Goal: Information Seeking & Learning: Learn about a topic

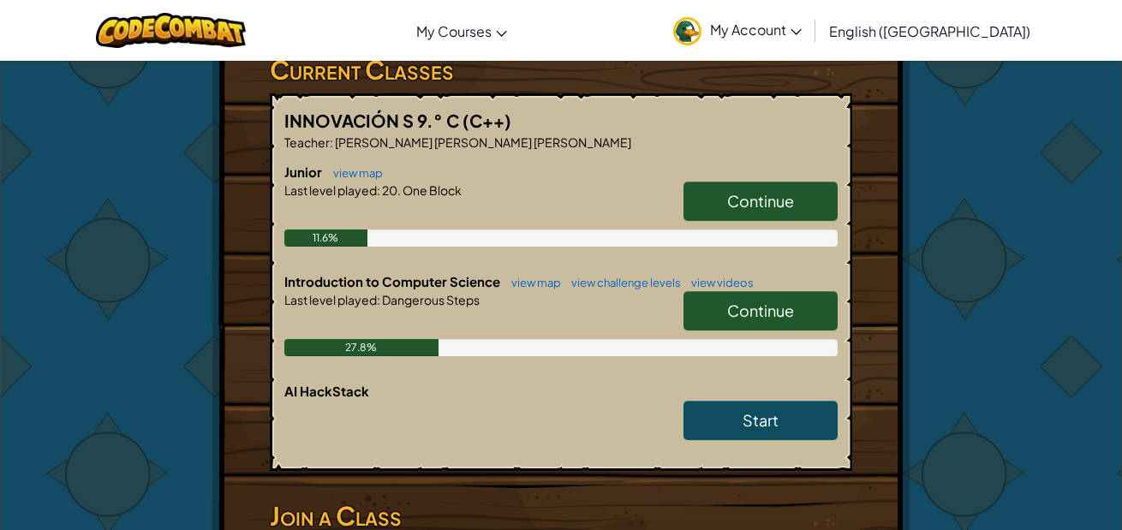
scroll to position [343, 0]
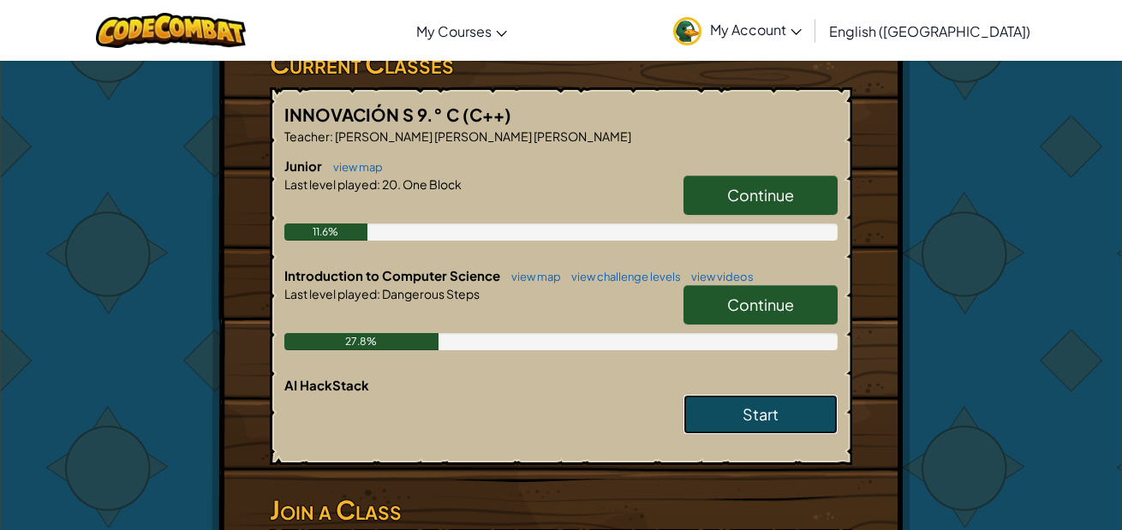
click at [780, 415] on link "Start" at bounding box center [761, 414] width 154 height 39
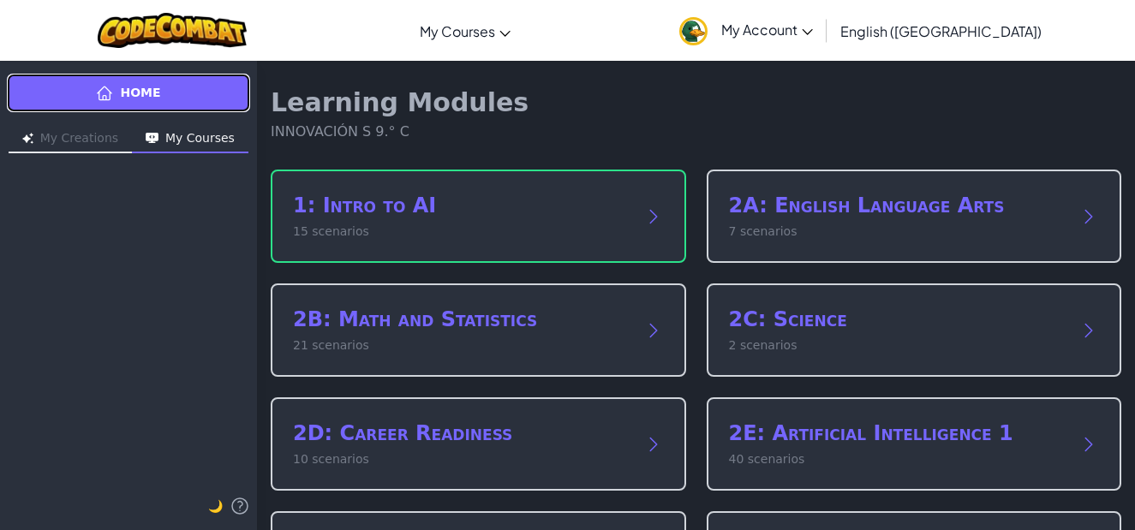
click at [145, 93] on span "Home" at bounding box center [140, 93] width 40 height 18
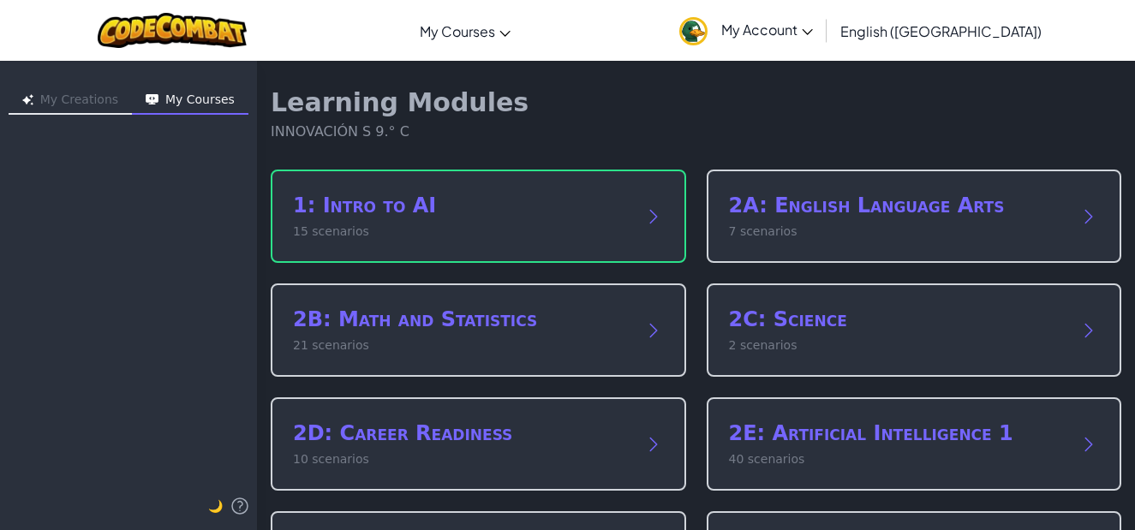
click at [804, 101] on div "Learning Modules INNOVACIÓN S 9.° C" at bounding box center [696, 114] width 851 height 55
click at [241, 40] on img at bounding box center [173, 30] width 150 height 35
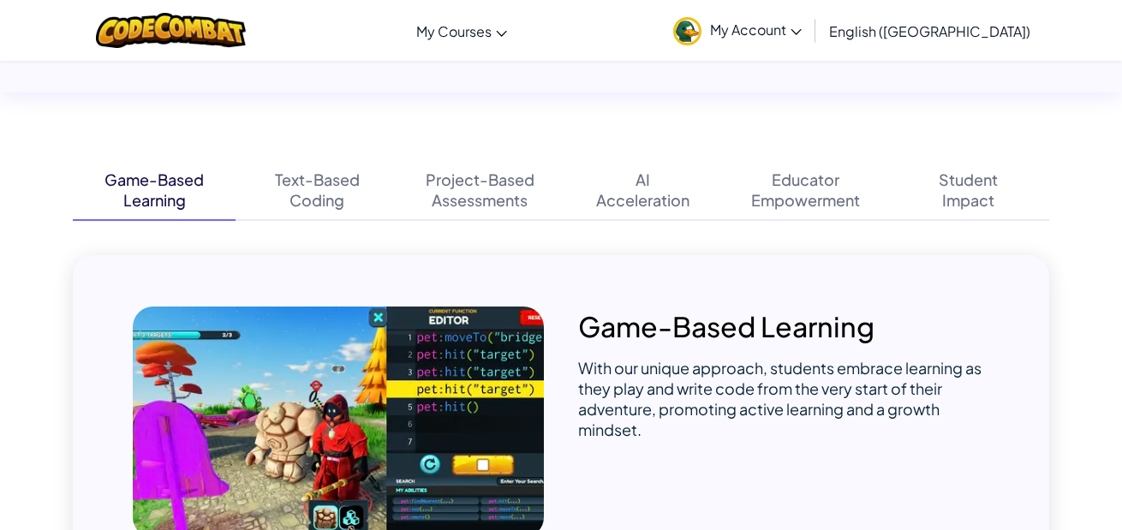
scroll to position [1285, 0]
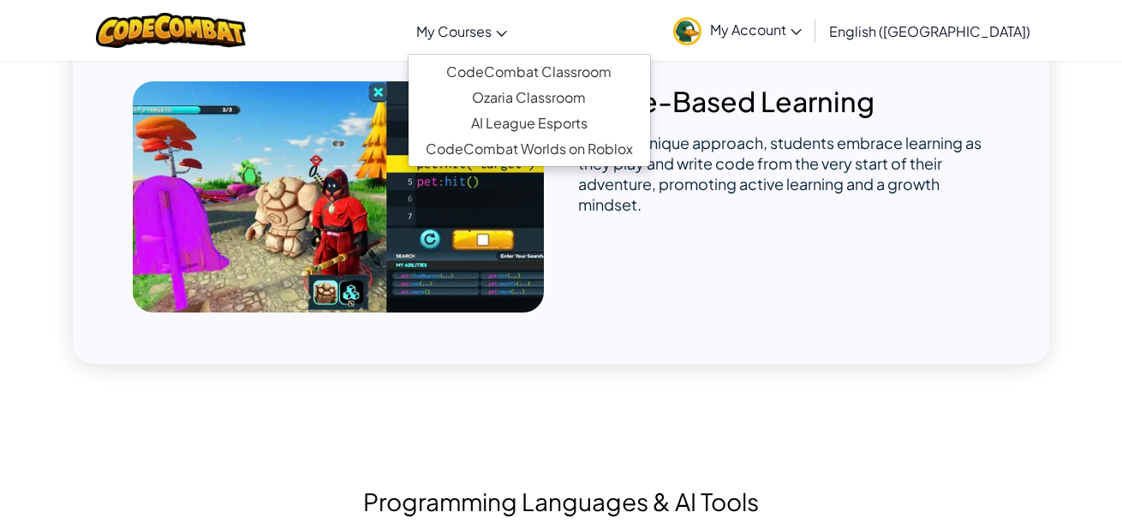
click at [516, 27] on link "My Courses" at bounding box center [462, 31] width 108 height 46
click at [697, 341] on div "Game-Based Learning With our unique approach, students embrace learning as they…" at bounding box center [561, 197] width 976 height 334
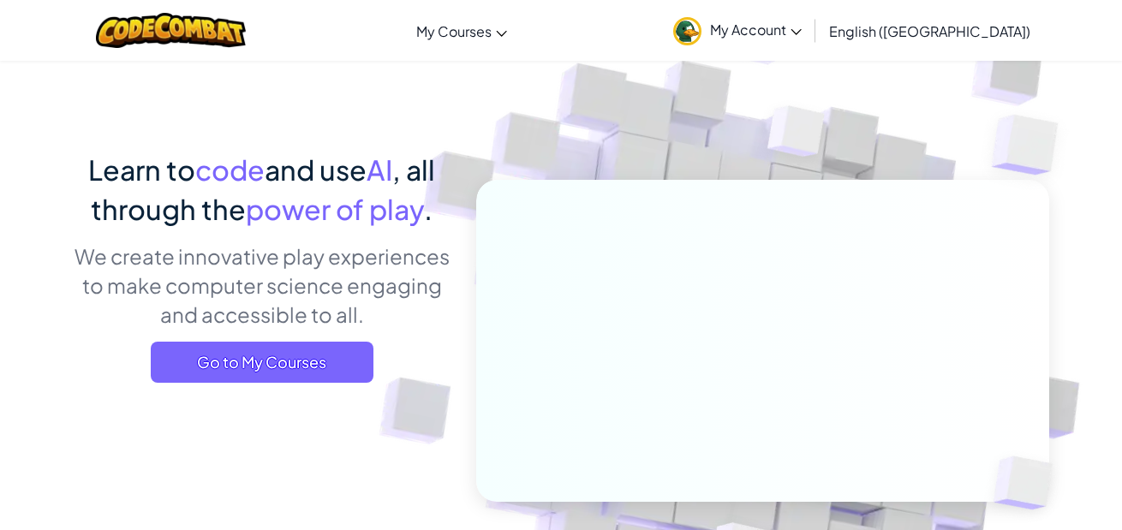
scroll to position [0, 0]
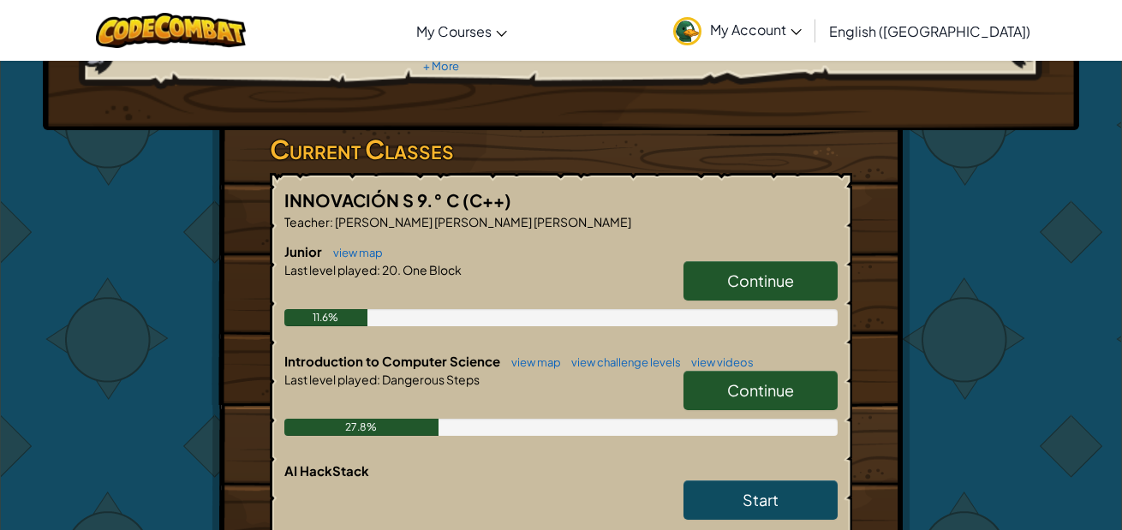
scroll to position [343, 0]
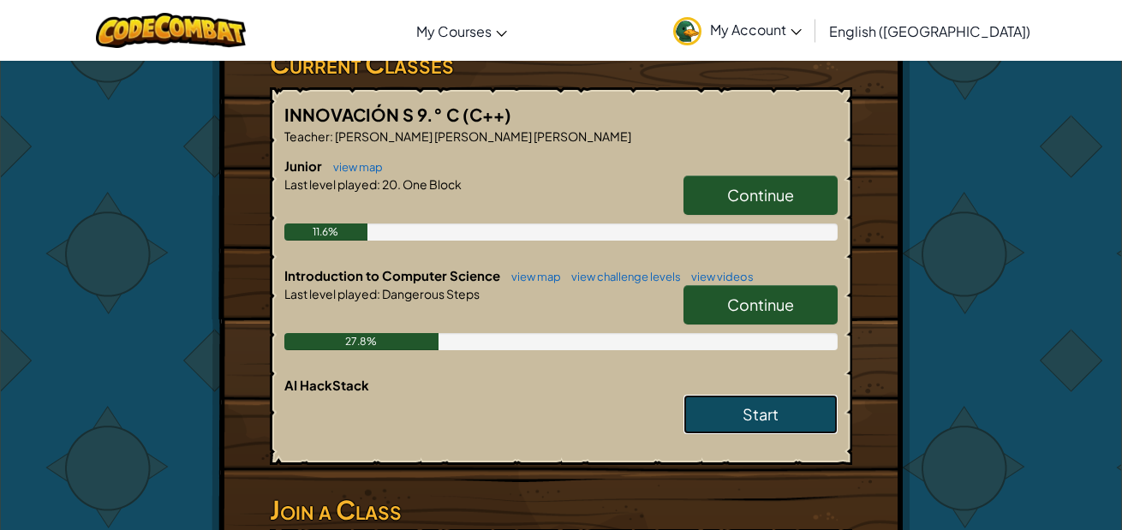
click at [750, 412] on span "Start" at bounding box center [761, 414] width 36 height 20
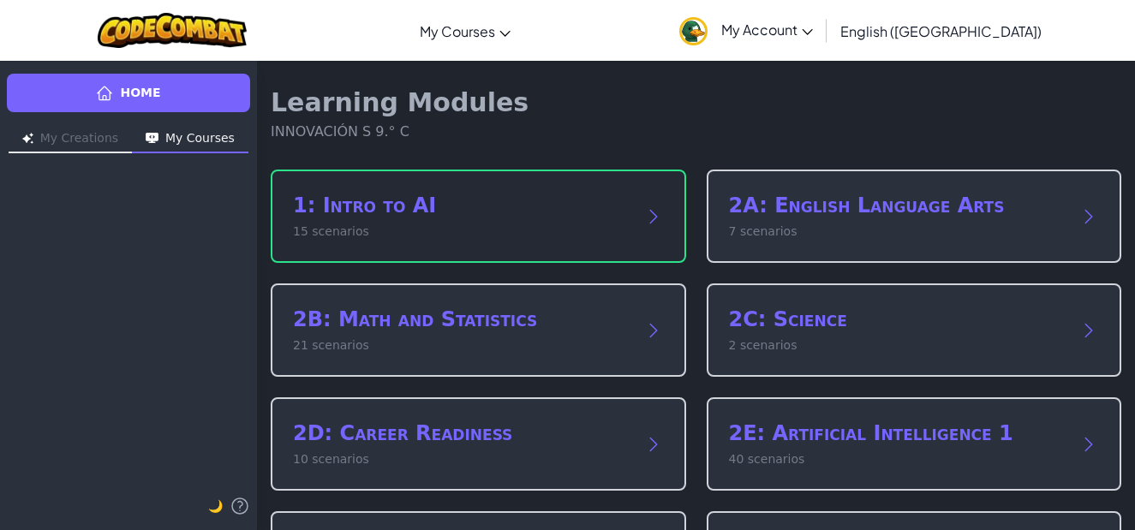
click at [580, 241] on div "1: Intro to AI 15 scenarios" at bounding box center [478, 216] width 415 height 93
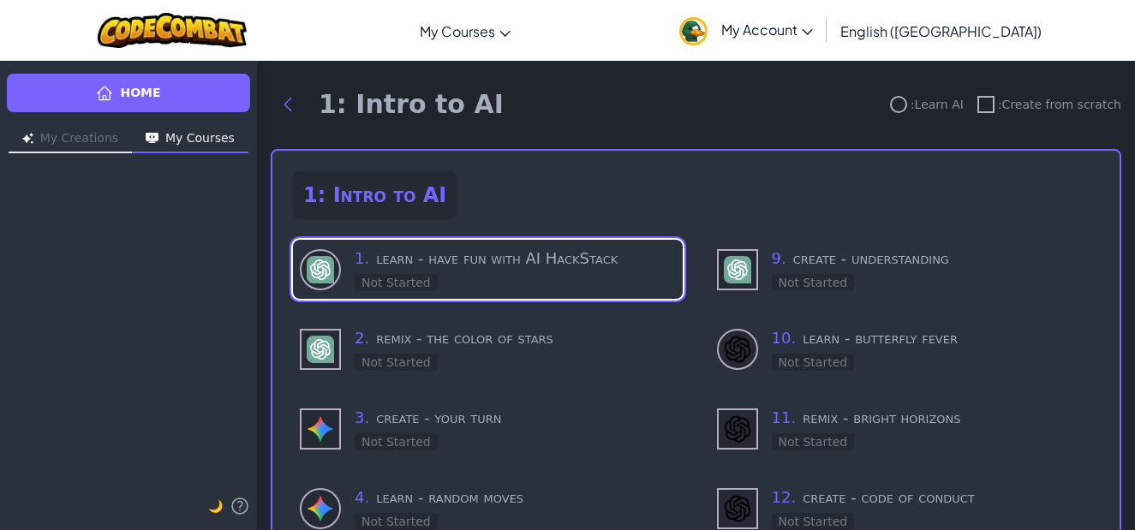
click at [106, 146] on button "My Creations" at bounding box center [70, 139] width 123 height 27
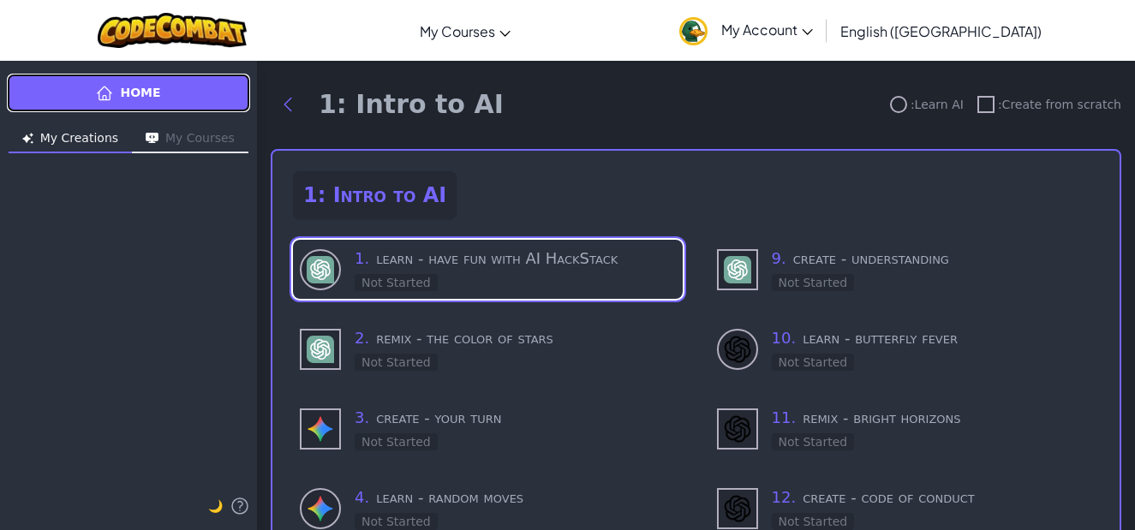
click at [192, 100] on link "Home" at bounding box center [128, 93] width 243 height 39
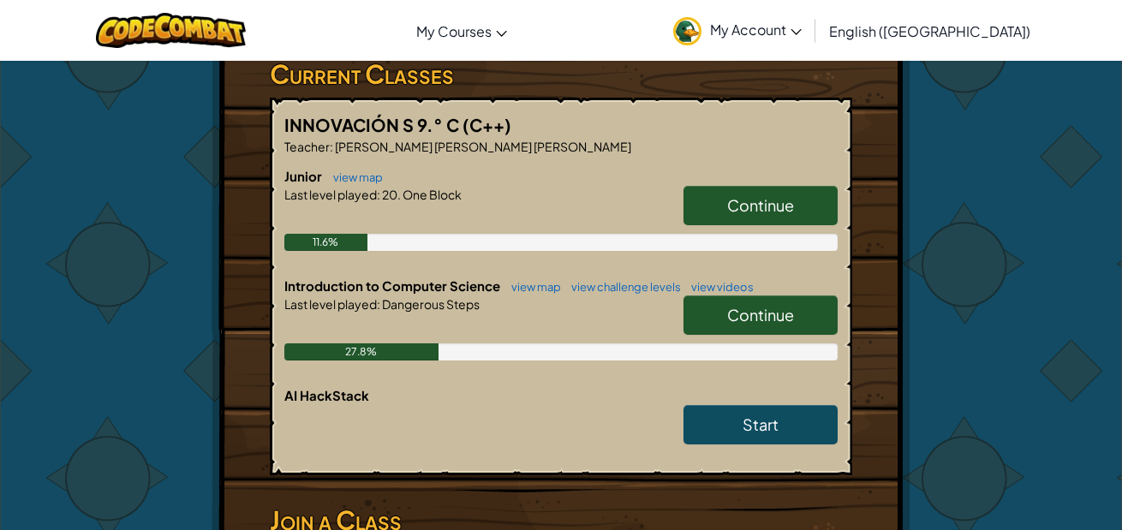
scroll to position [343, 0]
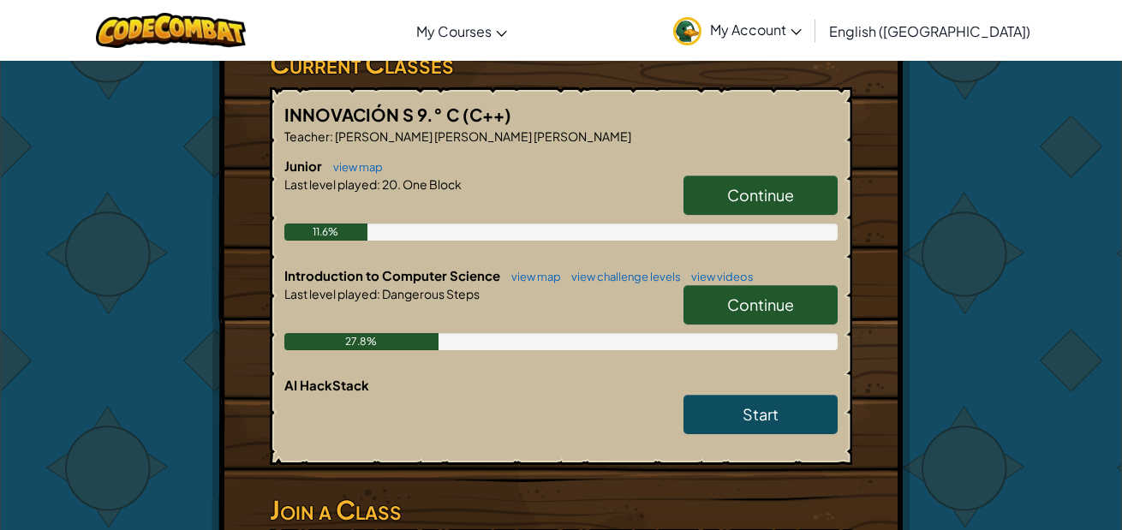
click at [778, 304] on span "Continue" at bounding box center [760, 305] width 67 height 20
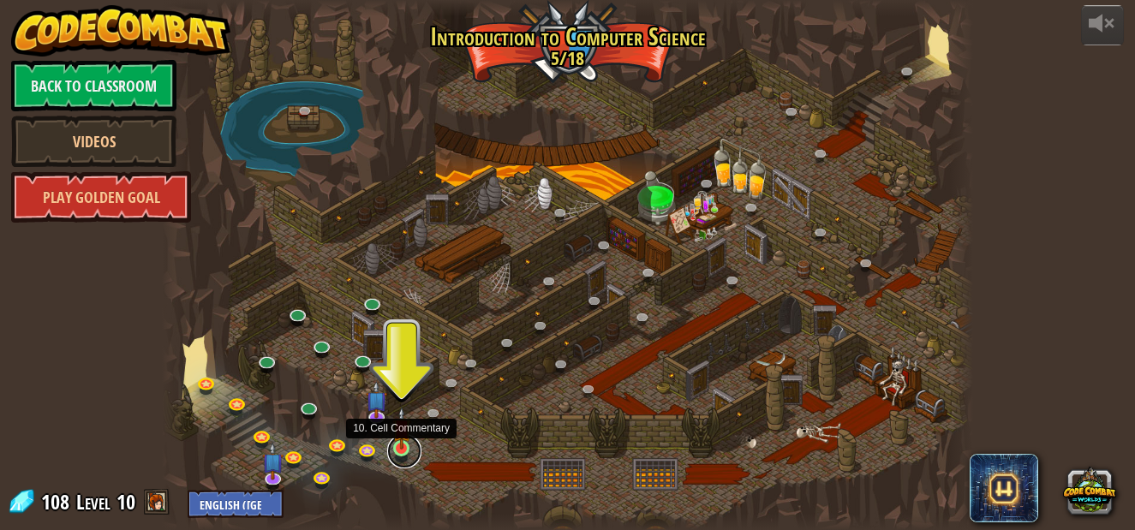
click at [398, 454] on link at bounding box center [404, 451] width 34 height 34
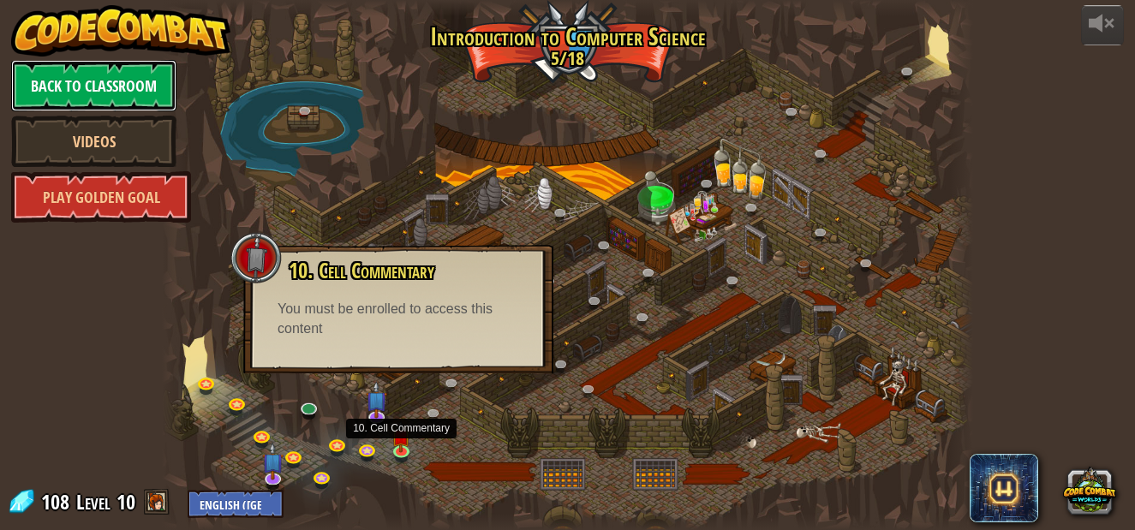
click at [110, 88] on link "Back to Classroom" at bounding box center [93, 85] width 165 height 51
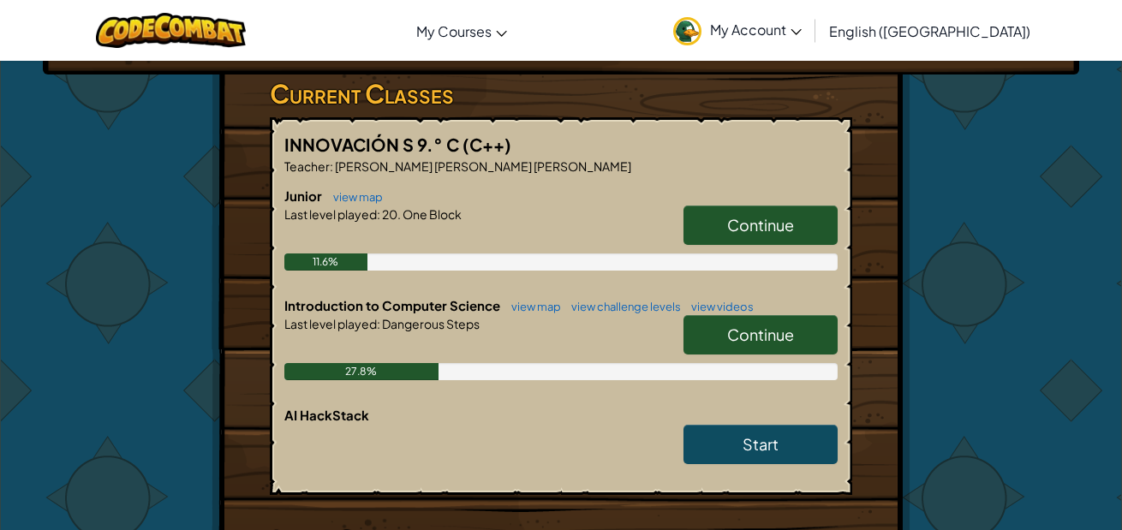
scroll to position [343, 0]
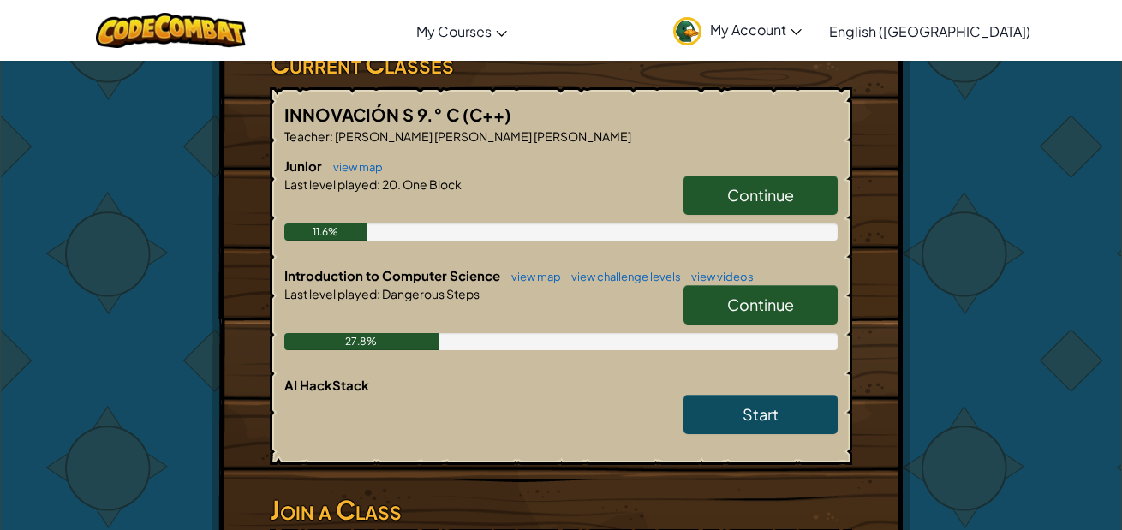
click at [735, 435] on div "Start" at bounding box center [751, 419] width 171 height 48
click at [740, 421] on link "Start" at bounding box center [761, 414] width 154 height 39
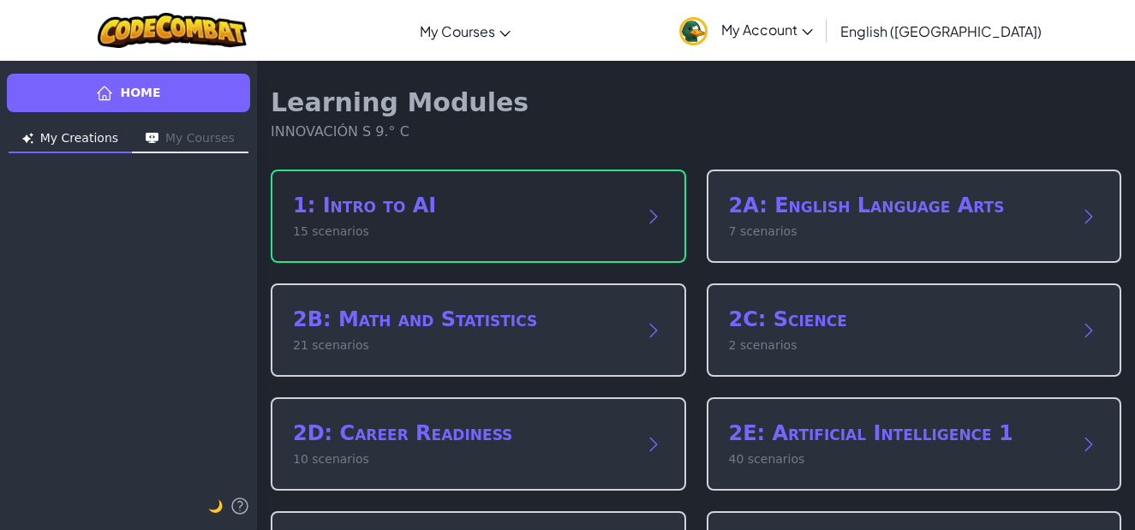
click at [661, 226] on div "1: Intro to AI 15 scenarios" at bounding box center [478, 216] width 415 height 93
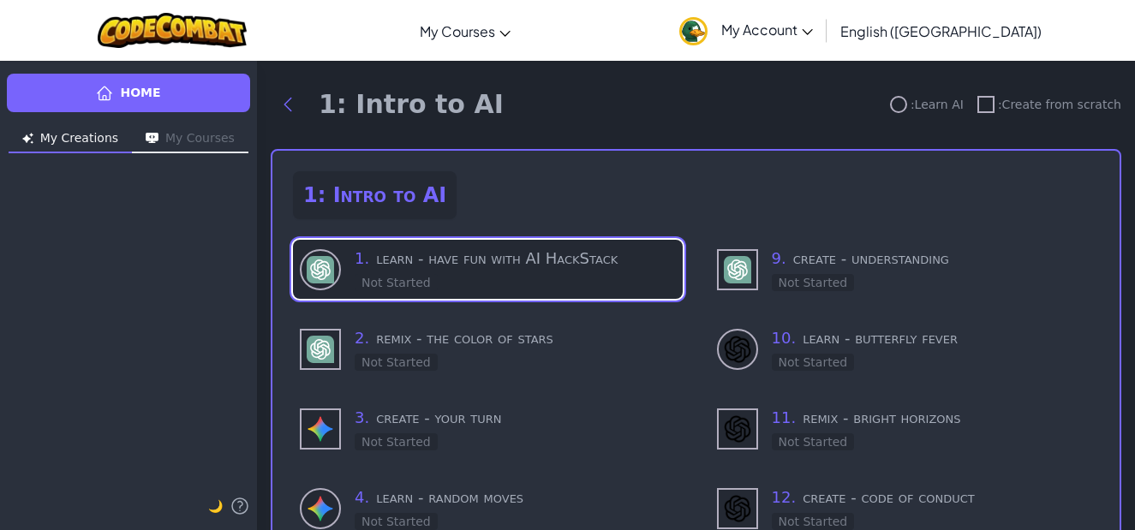
click at [482, 278] on div "1 . learn - have fun with AI HackStack Not Started" at bounding box center [515, 269] width 321 height 45
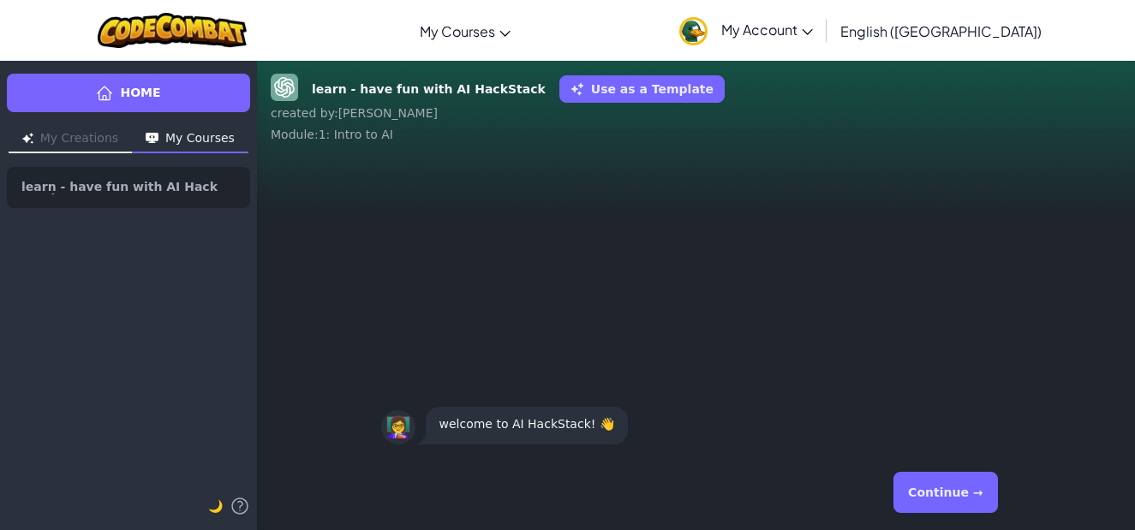
click at [916, 493] on button "Continue →" at bounding box center [945, 492] width 104 height 41
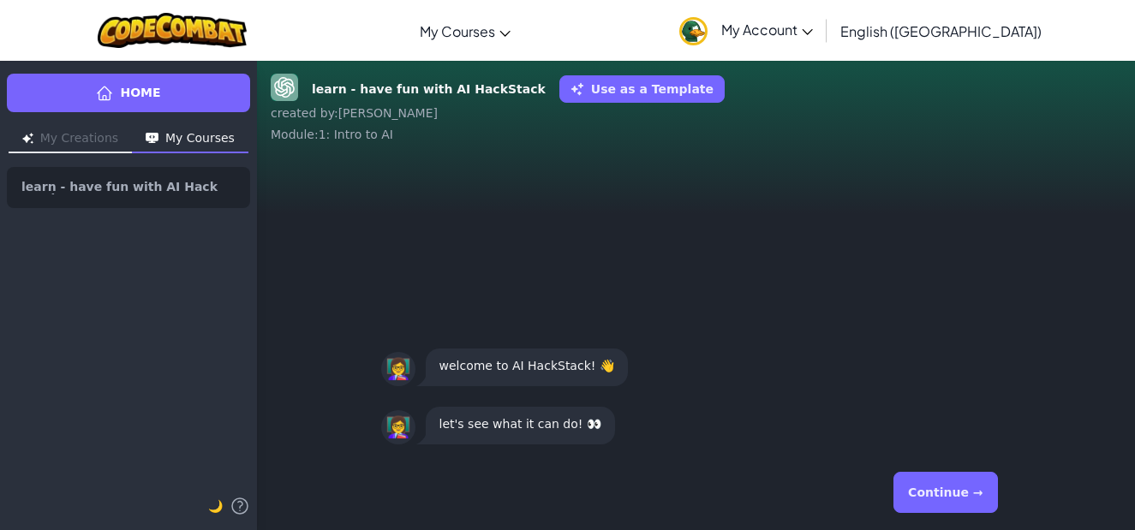
click at [934, 488] on button "Continue →" at bounding box center [945, 492] width 104 height 41
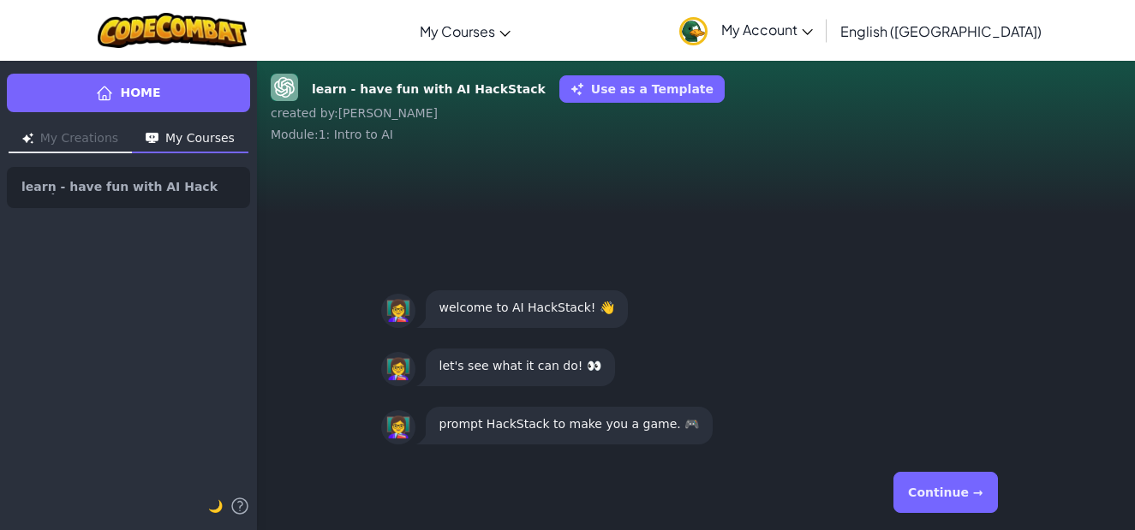
click at [949, 499] on button "Continue →" at bounding box center [945, 492] width 104 height 41
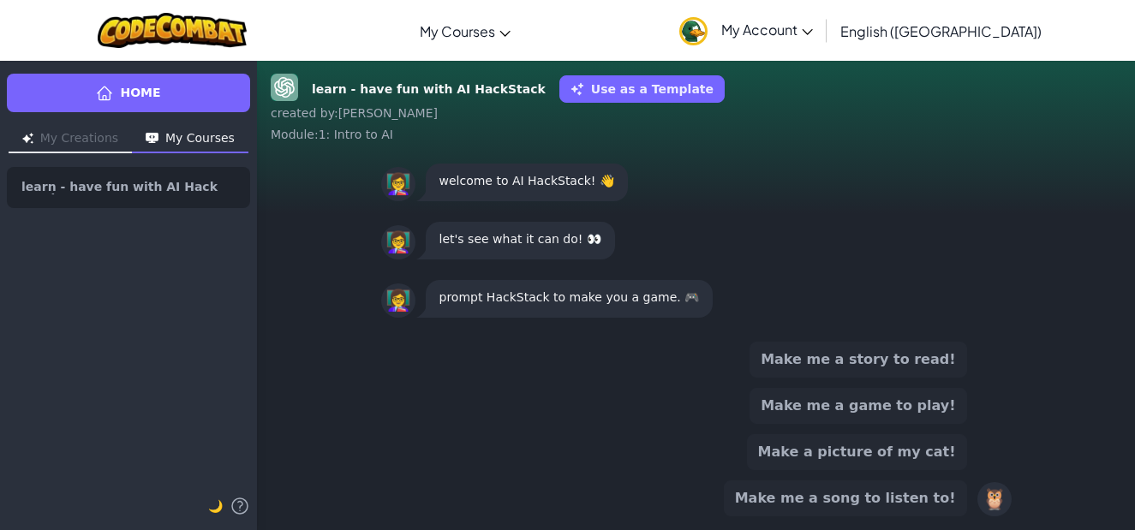
click at [929, 411] on button "Make me a game to play!" at bounding box center [857, 406] width 217 height 36
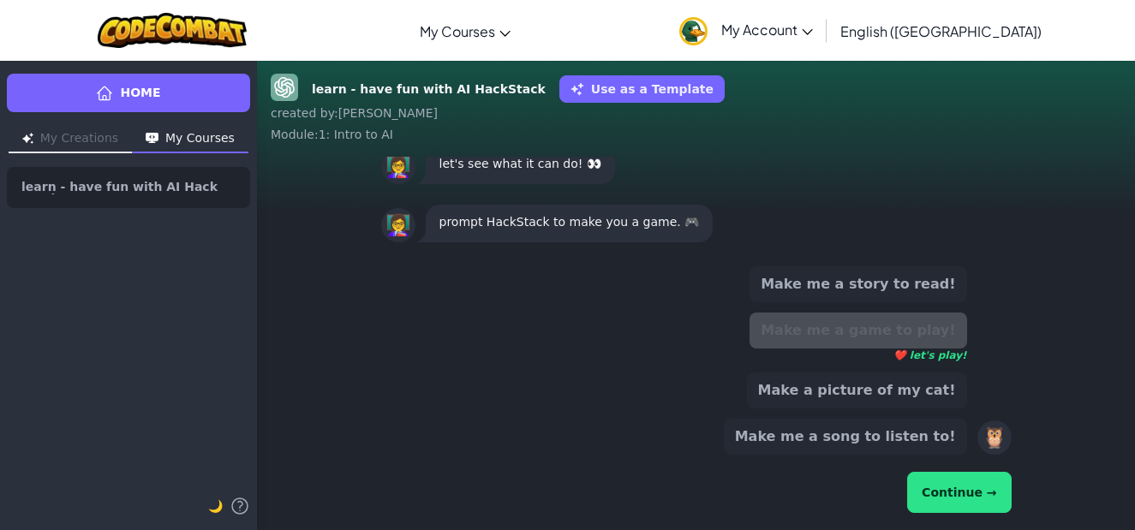
click at [958, 473] on button "Continue →" at bounding box center [959, 492] width 104 height 41
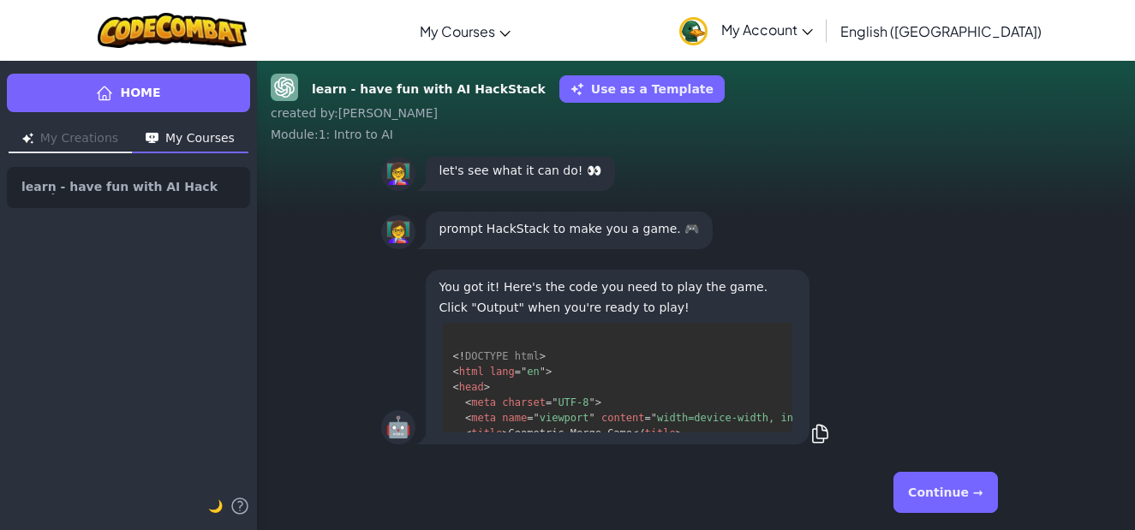
scroll to position [63, 0]
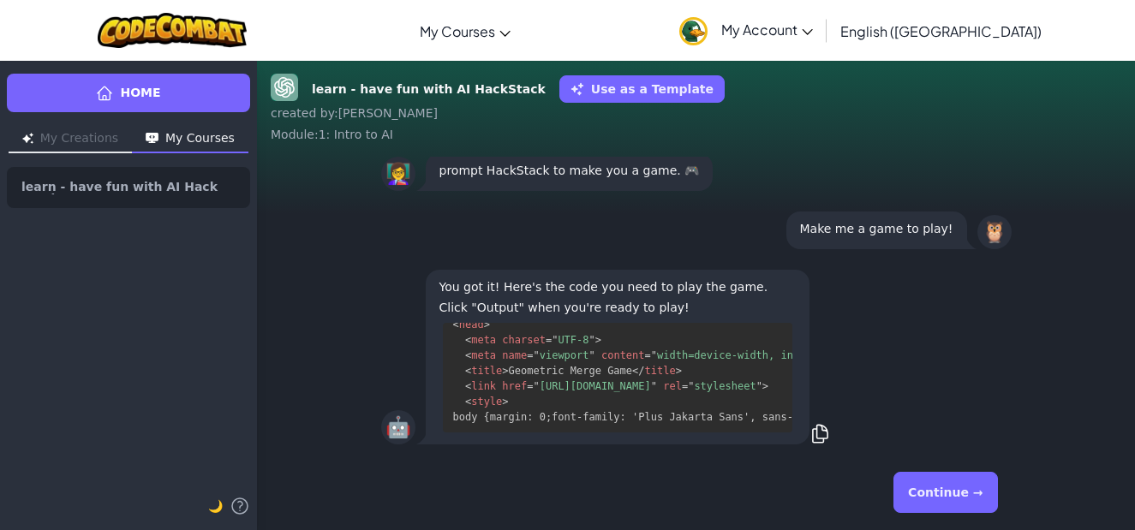
click at [956, 499] on button "Continue →" at bounding box center [945, 492] width 104 height 41
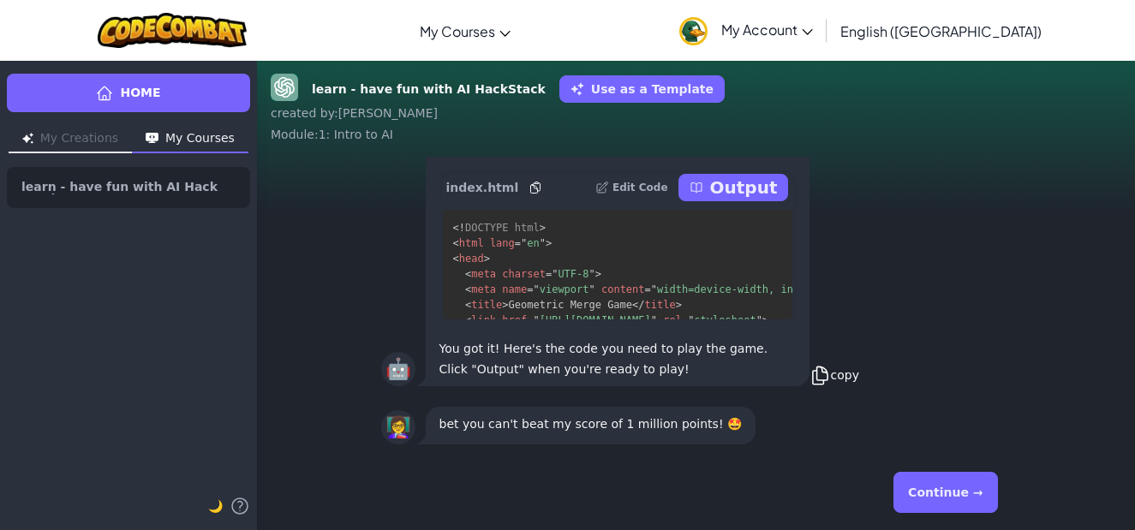
click at [820, 370] on icon at bounding box center [819, 375] width 15 height 17
click at [935, 502] on button "Continue →" at bounding box center [945, 492] width 104 height 41
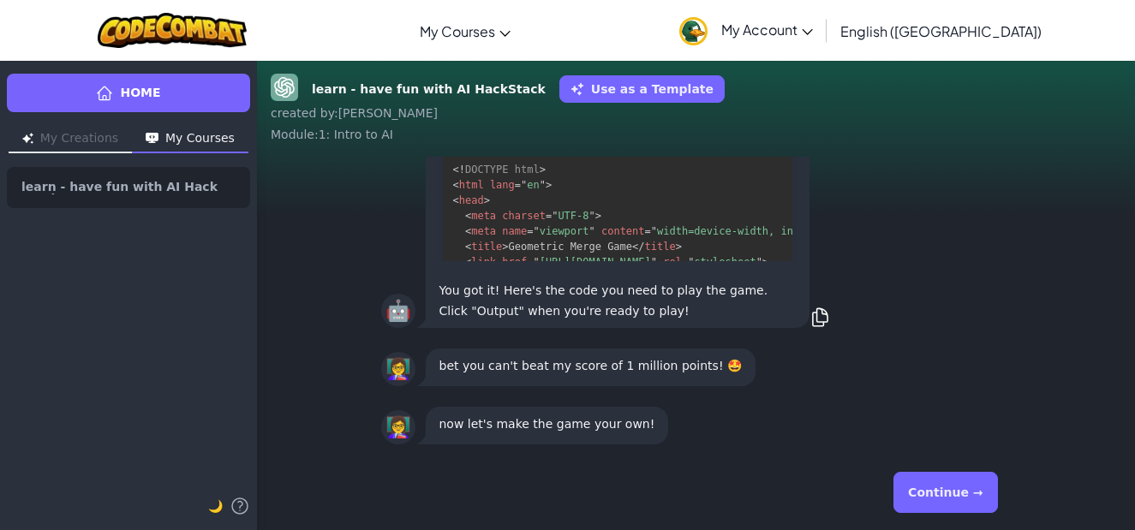
click at [964, 499] on button "Continue →" at bounding box center [945, 492] width 104 height 41
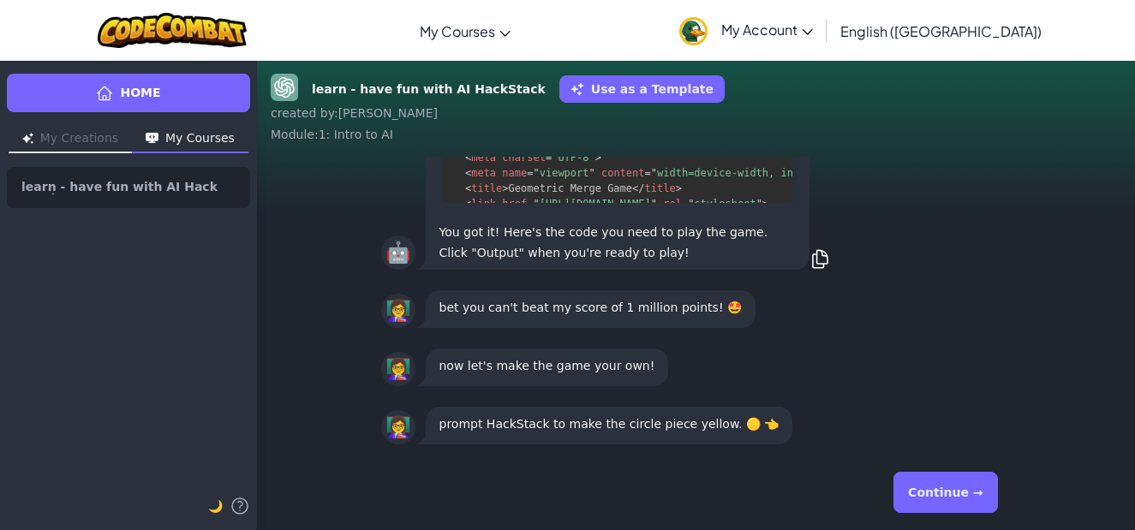
click at [960, 503] on button "Continue →" at bounding box center [945, 492] width 104 height 41
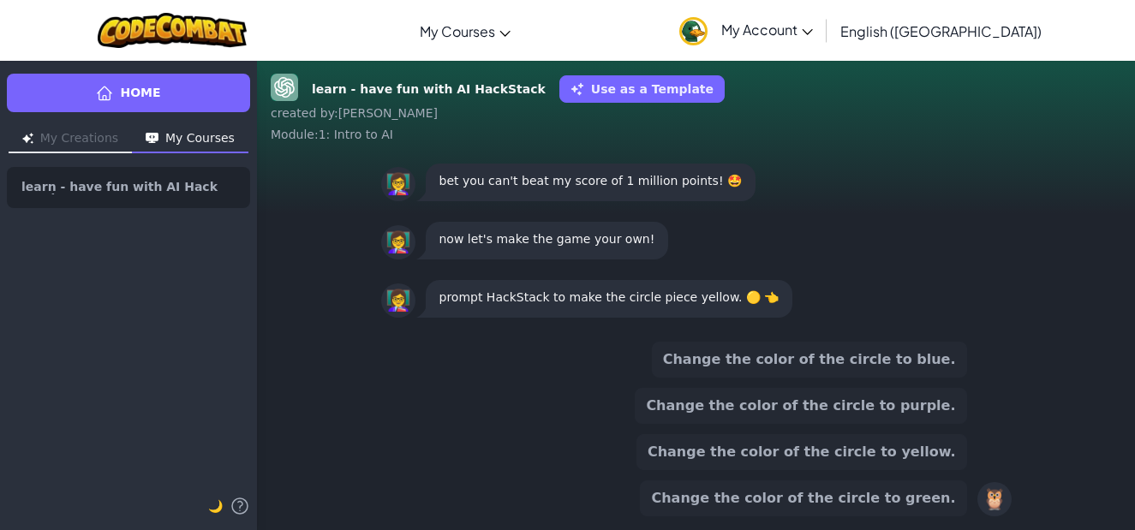
click at [843, 491] on button "Change the color of the circle to green." at bounding box center [803, 499] width 326 height 36
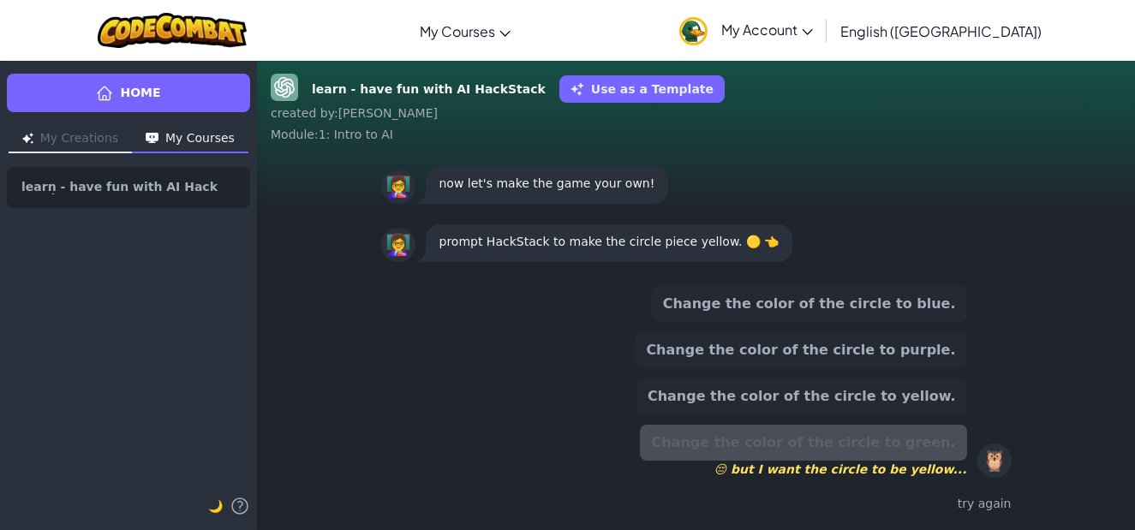
click at [846, 466] on span "😔 but I want the circle to be yellow..." at bounding box center [803, 469] width 326 height 17
click at [988, 507] on div "try again" at bounding box center [696, 504] width 630 height 25
click at [884, 349] on button "Change the color of the circle to purple." at bounding box center [800, 350] width 331 height 36
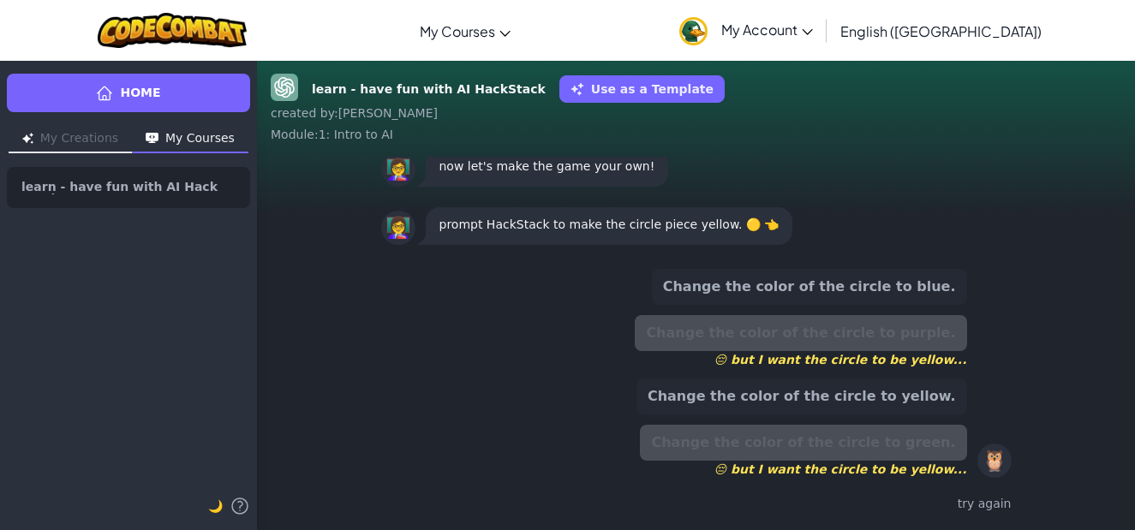
click at [899, 282] on button "Change the color of the circle to blue." at bounding box center [809, 287] width 315 height 36
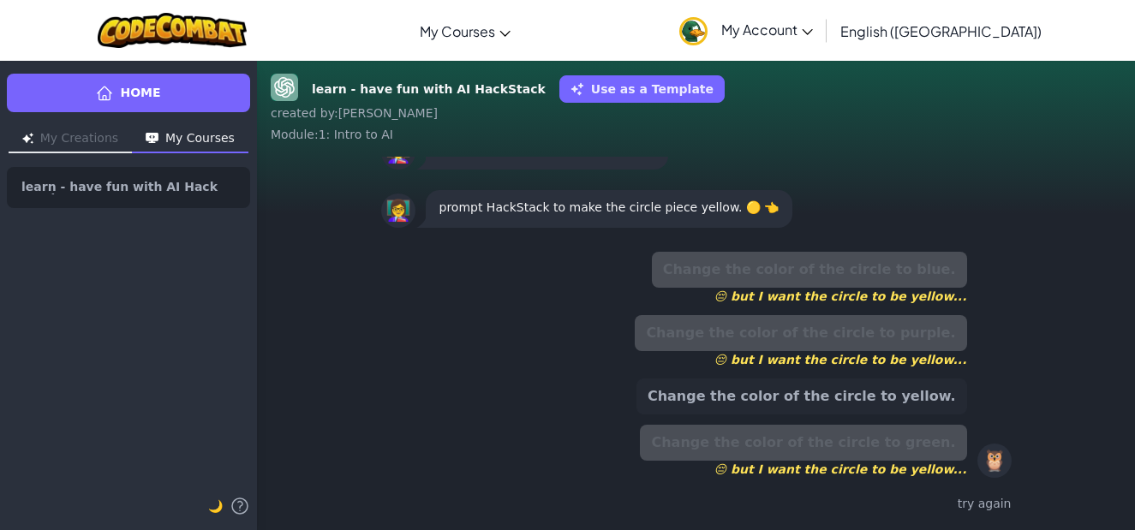
click at [888, 386] on button "Change the color of the circle to yellow." at bounding box center [801, 397] width 331 height 36
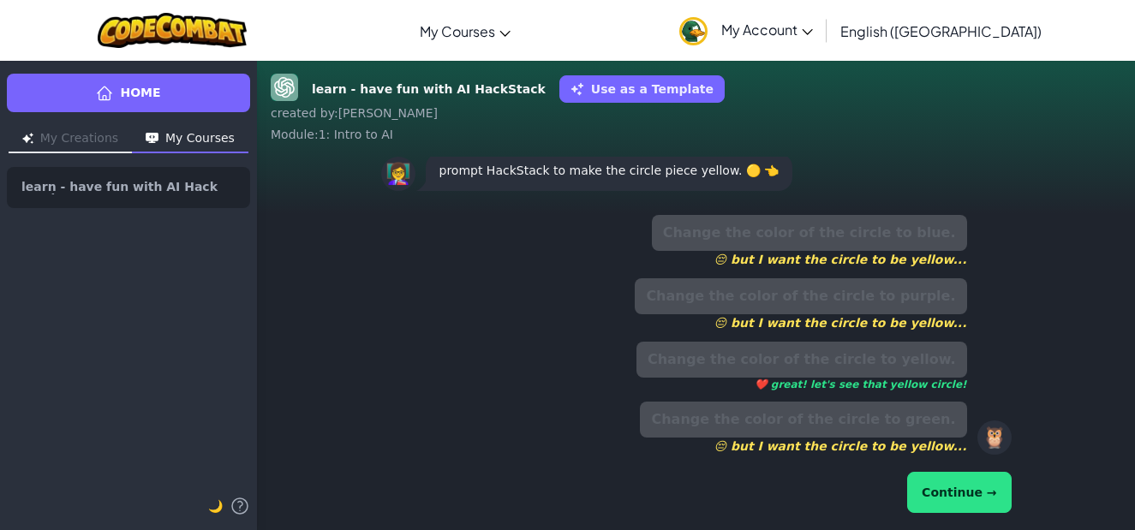
click at [949, 488] on button "Continue →" at bounding box center [959, 492] width 104 height 41
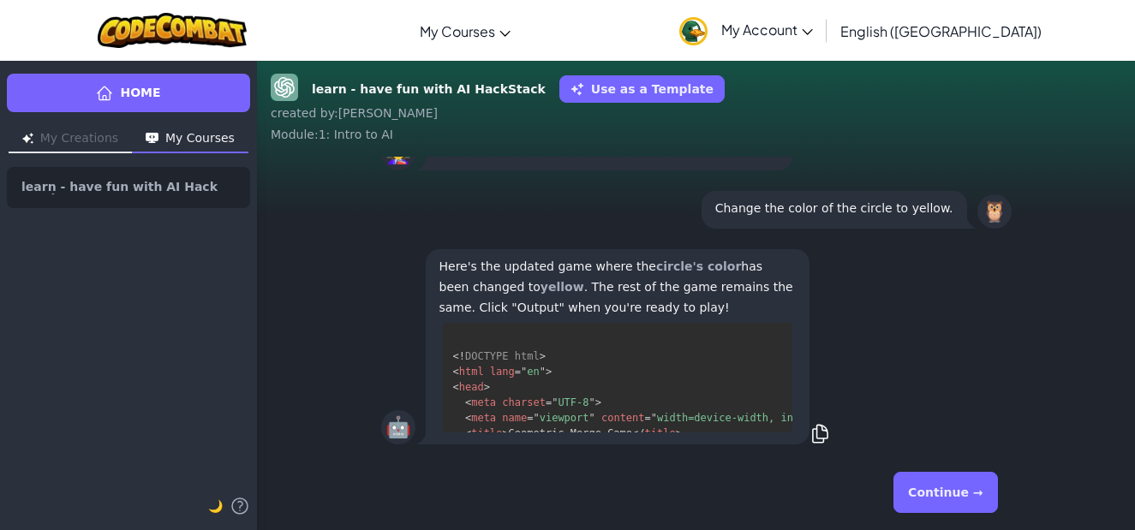
scroll to position [47, 0]
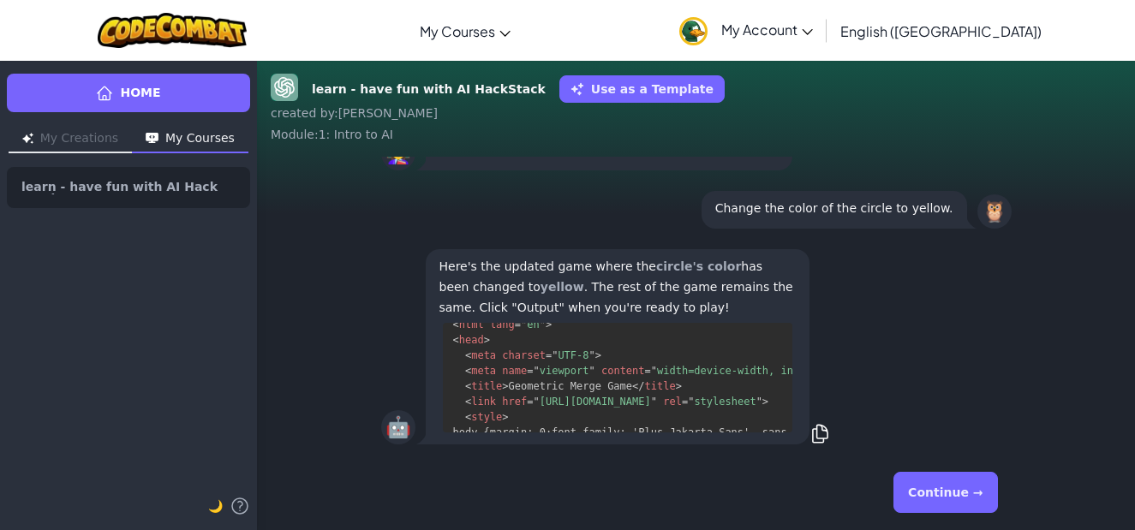
click at [952, 495] on button "Continue →" at bounding box center [945, 492] width 104 height 41
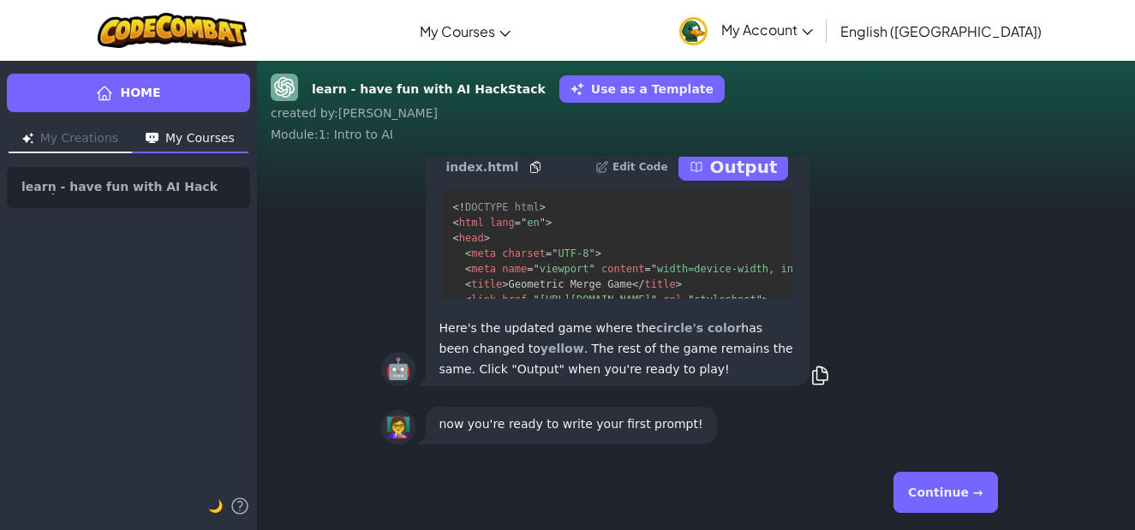
click at [941, 492] on button "Continue →" at bounding box center [945, 492] width 104 height 41
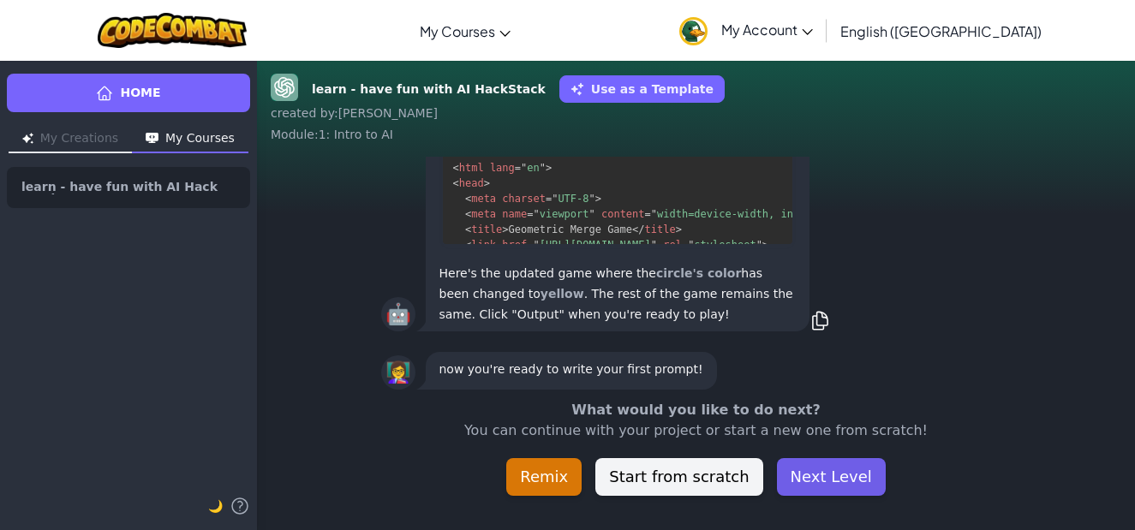
click at [814, 476] on button "Next Level" at bounding box center [831, 477] width 109 height 38
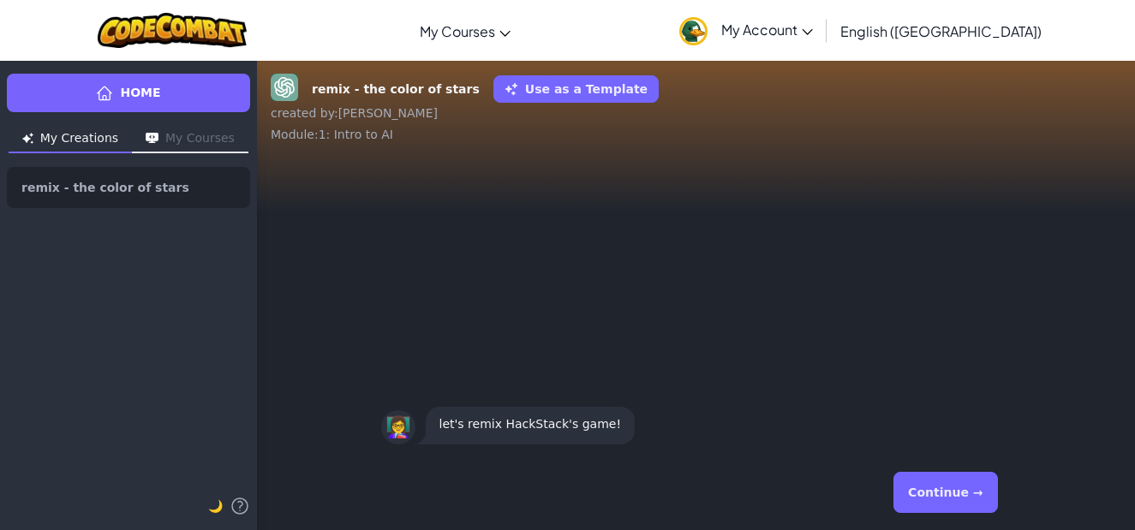
click at [922, 478] on button "Continue →" at bounding box center [945, 492] width 104 height 41
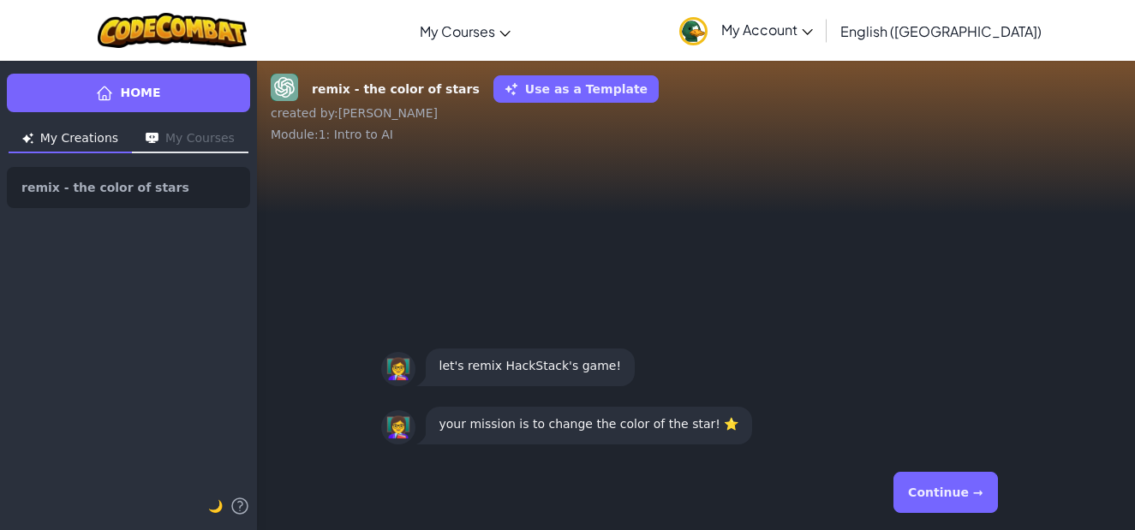
click at [922, 478] on button "Continue →" at bounding box center [945, 492] width 104 height 41
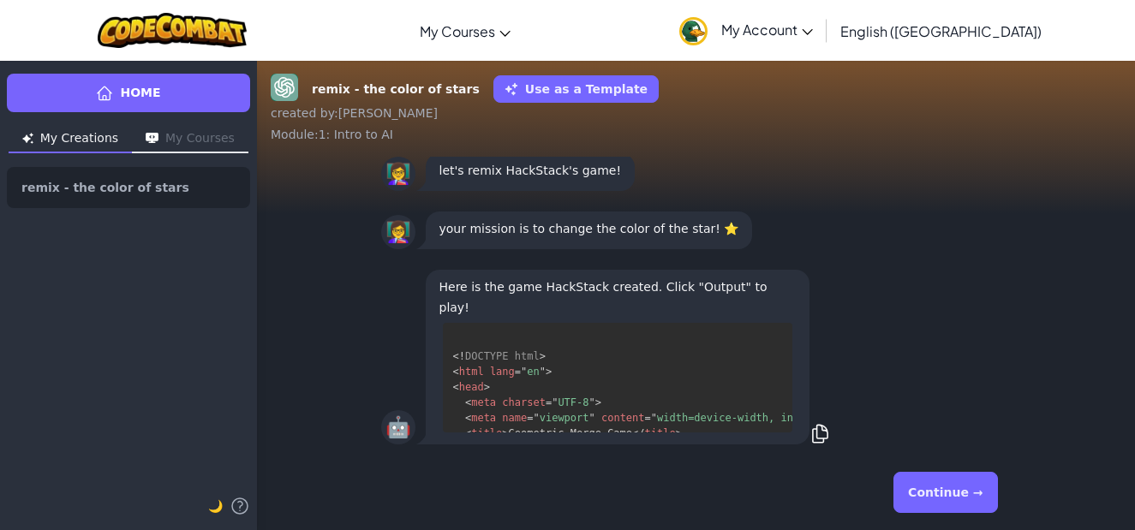
scroll to position [47, 0]
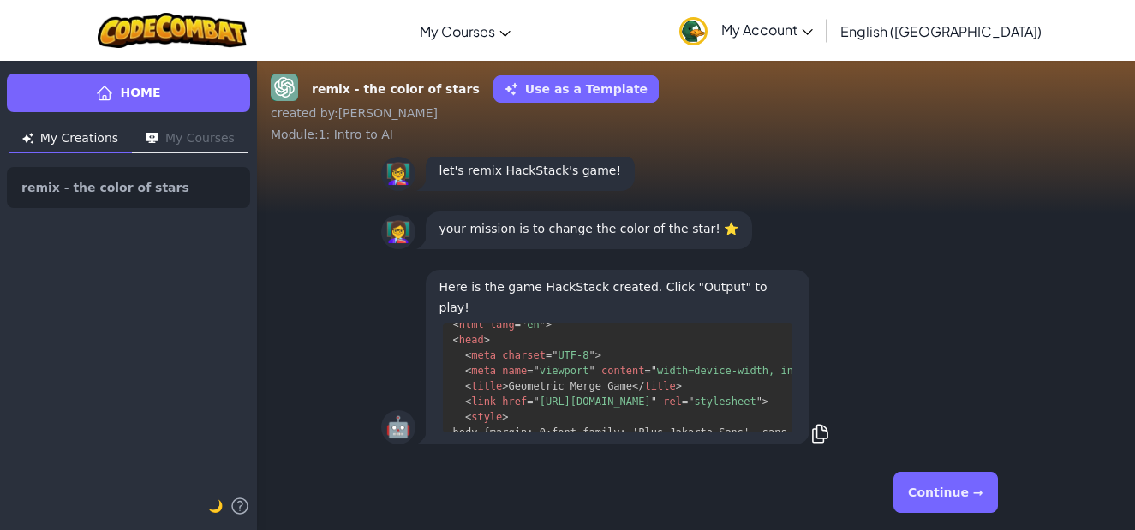
click at [922, 478] on button "Continue →" at bounding box center [945, 492] width 104 height 41
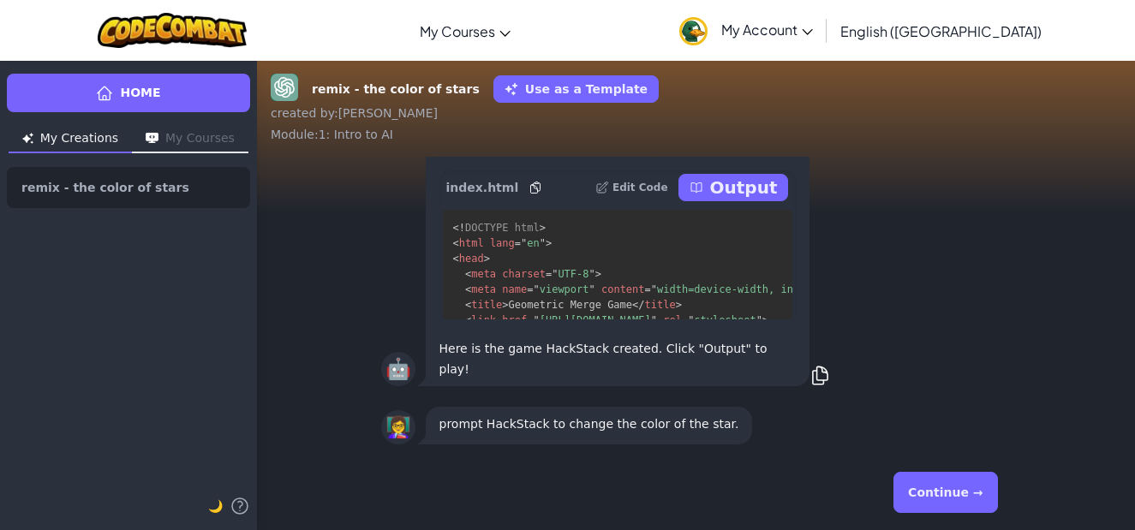
click at [926, 478] on button "Continue →" at bounding box center [945, 492] width 104 height 41
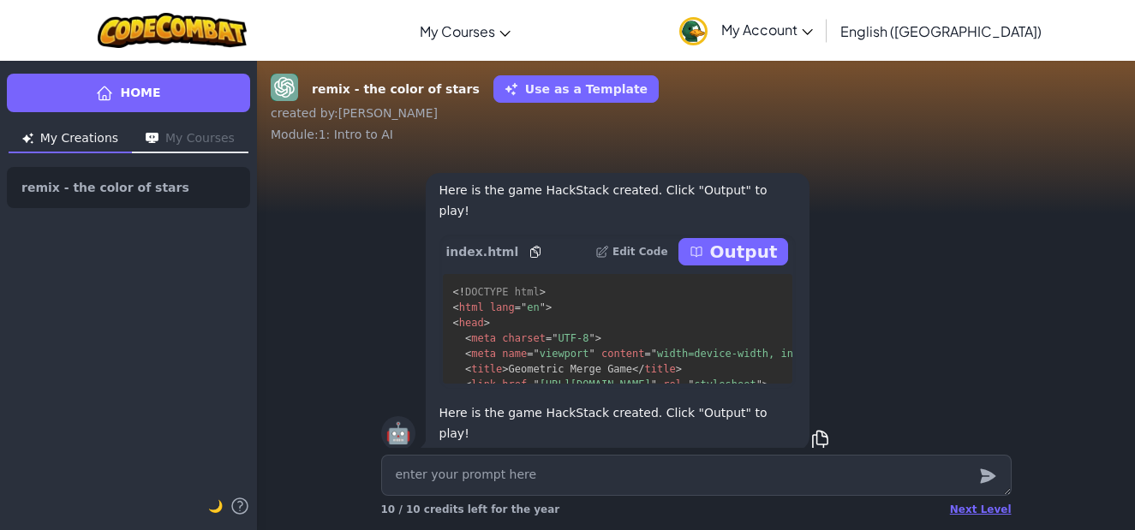
scroll to position [0, 0]
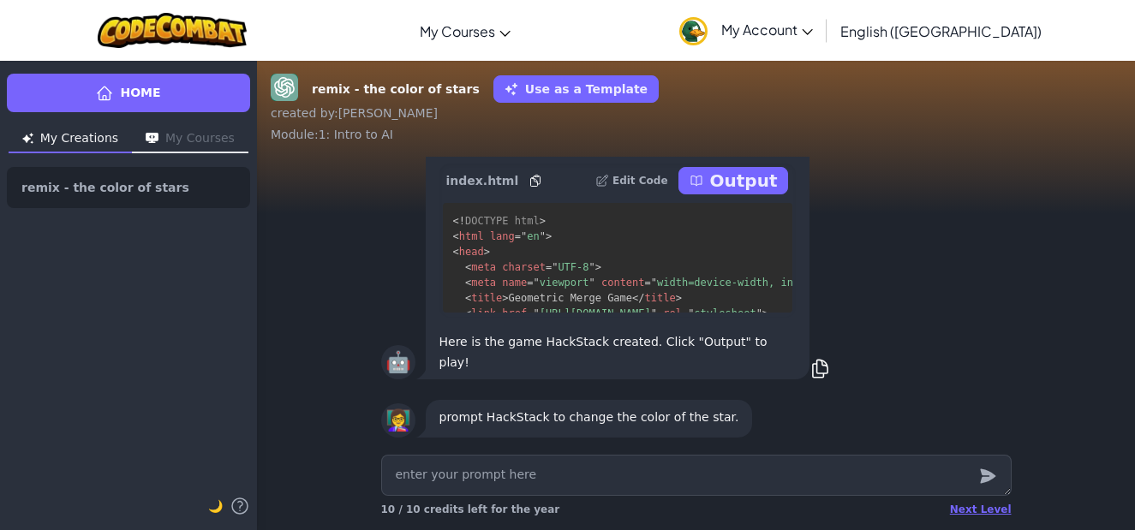
type textarea "x"
type textarea "c"
type textarea "x"
type textarea "ch"
type textarea "x"
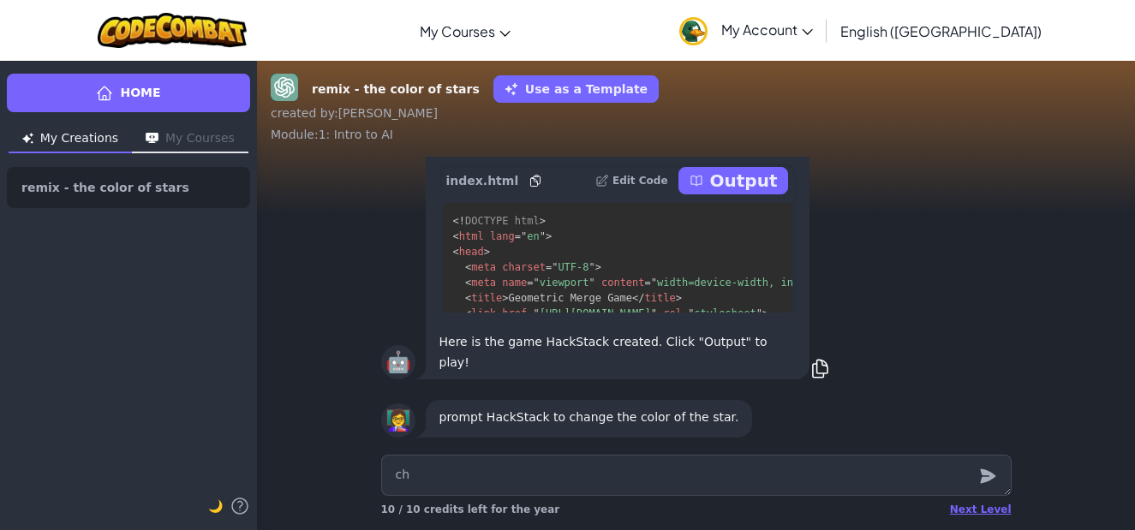
type textarea "cha"
type textarea "x"
type textarea "chan"
type textarea "x"
type textarea "[PERSON_NAME]"
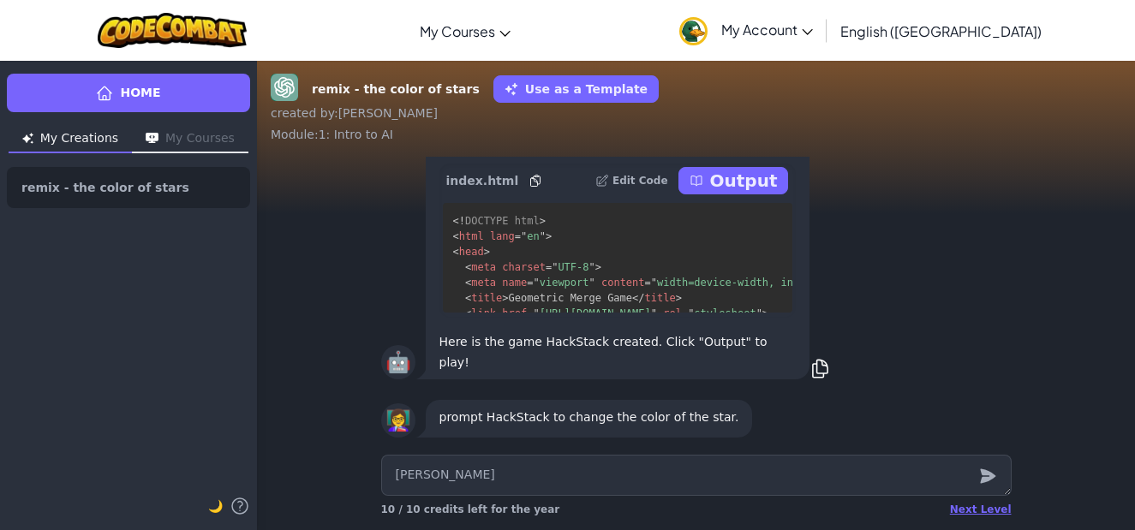
type textarea "x"
type textarea "change"
type textarea "x"
type textarea "change t"
type textarea "x"
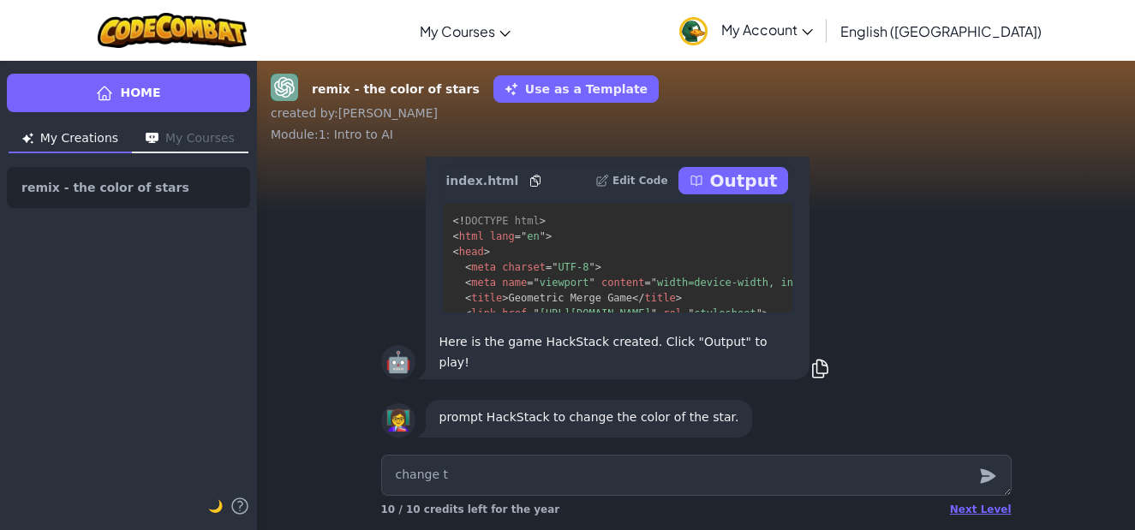
type textarea "change th"
type textarea "x"
type textarea "change the"
type textarea "x"
type textarea "change the co"
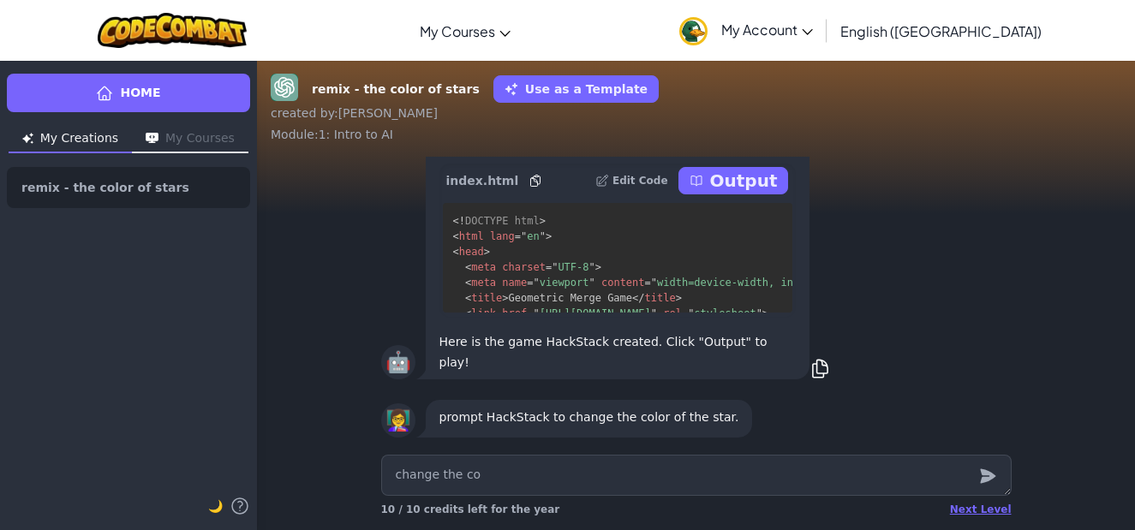
type textarea "x"
type textarea "change the col"
type textarea "x"
type textarea "change the colo"
type textarea "x"
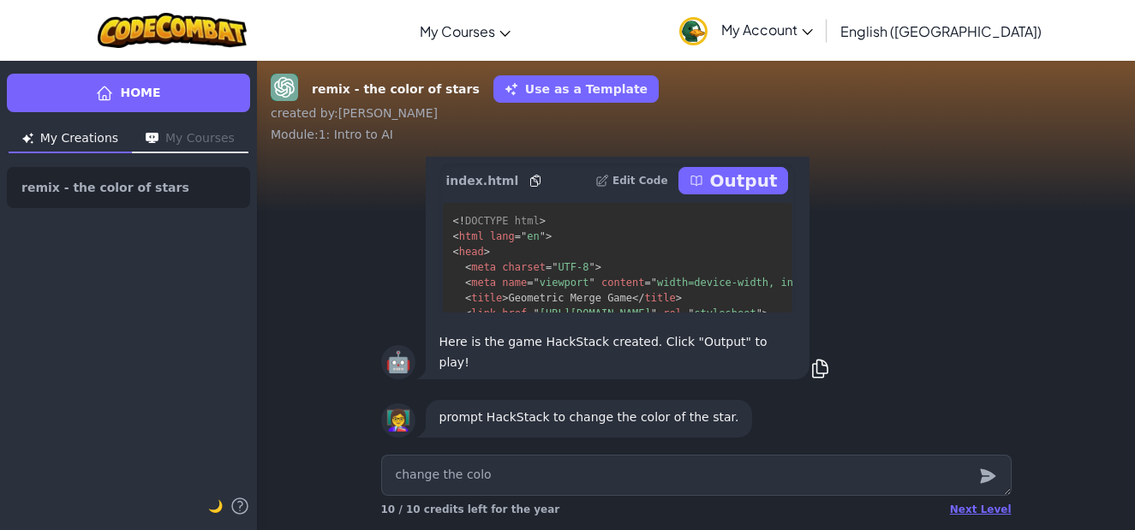
type textarea "change the color"
type textarea "x"
type textarea "change the color"
type textarea "x"
type textarea "change the color o"
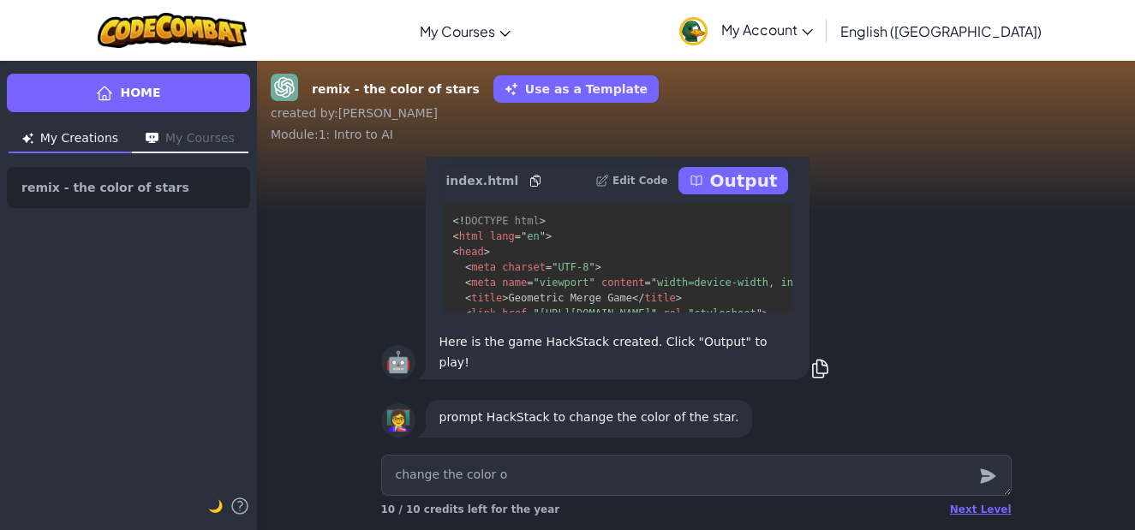
type textarea "x"
type textarea "change the color of"
type textarea "x"
type textarea "change the color of t"
type textarea "x"
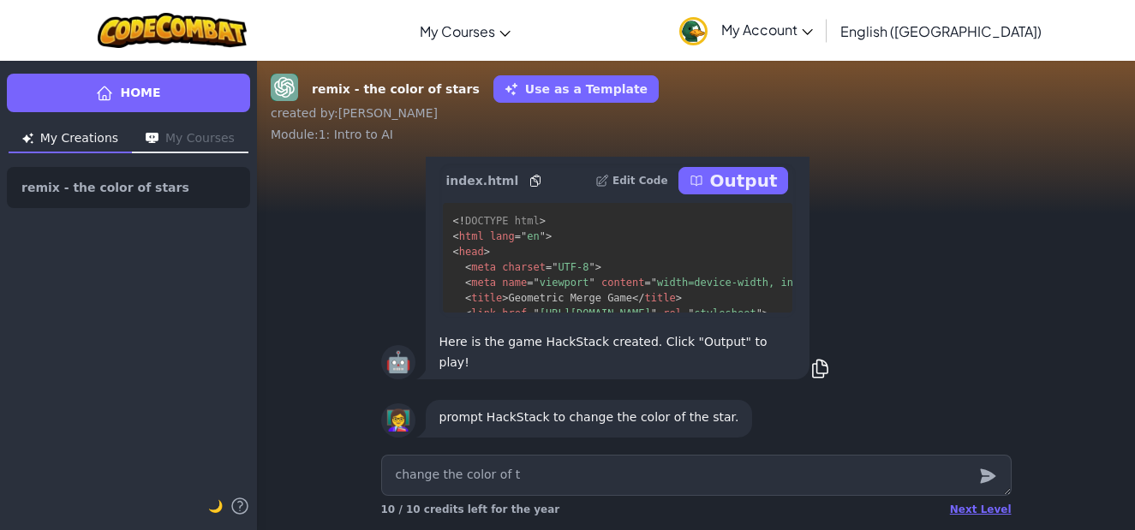
type textarea "change the color of th"
type textarea "x"
type textarea "change the color of the"
type textarea "x"
type textarea "change the color of the"
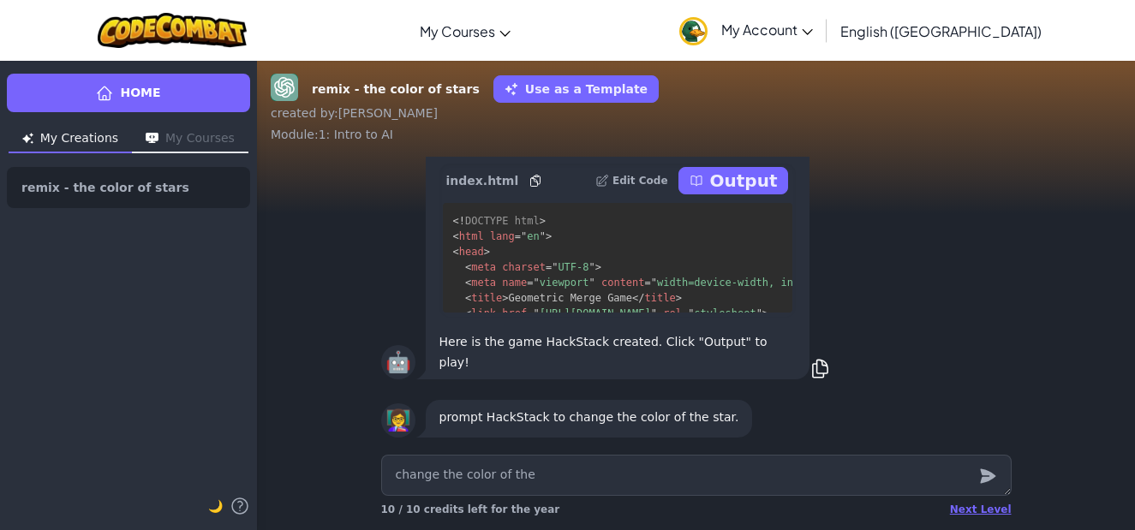
type textarea "x"
type textarea "change the color of the s"
type textarea "x"
type textarea "change the color of the sa"
type textarea "x"
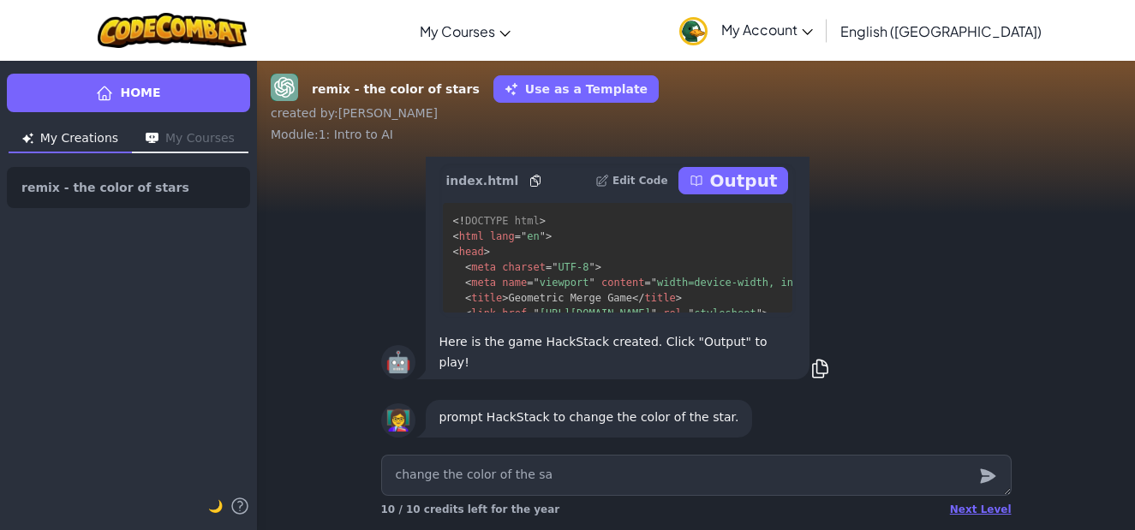
type textarea "change the color of the s"
type textarea "x"
type textarea "change the color of the st"
type textarea "x"
type textarea "change the color of the sta"
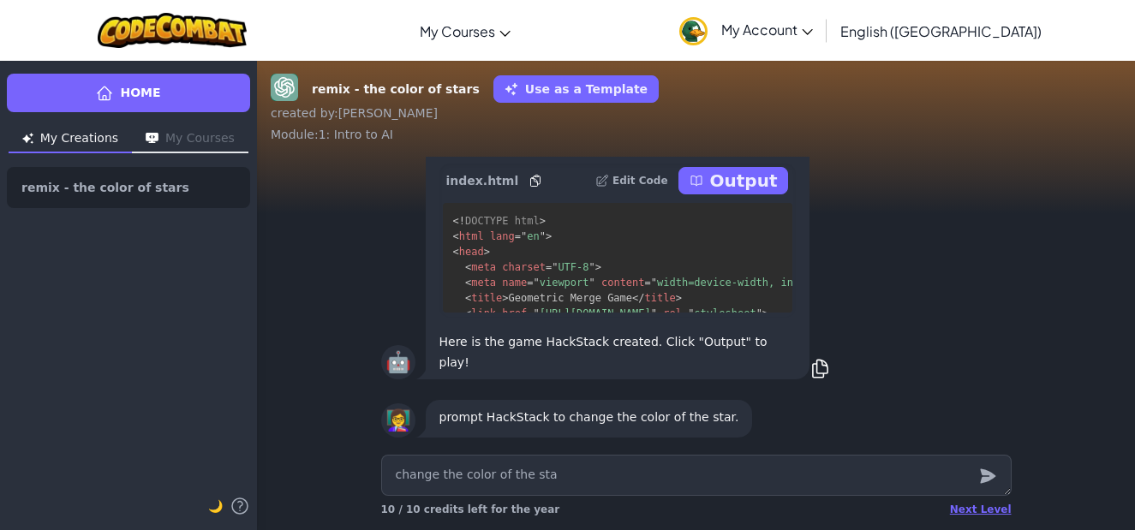
type textarea "x"
type textarea "change the color of the star"
type textarea "x"
type textarea "change the color of the star"
type textarea "x"
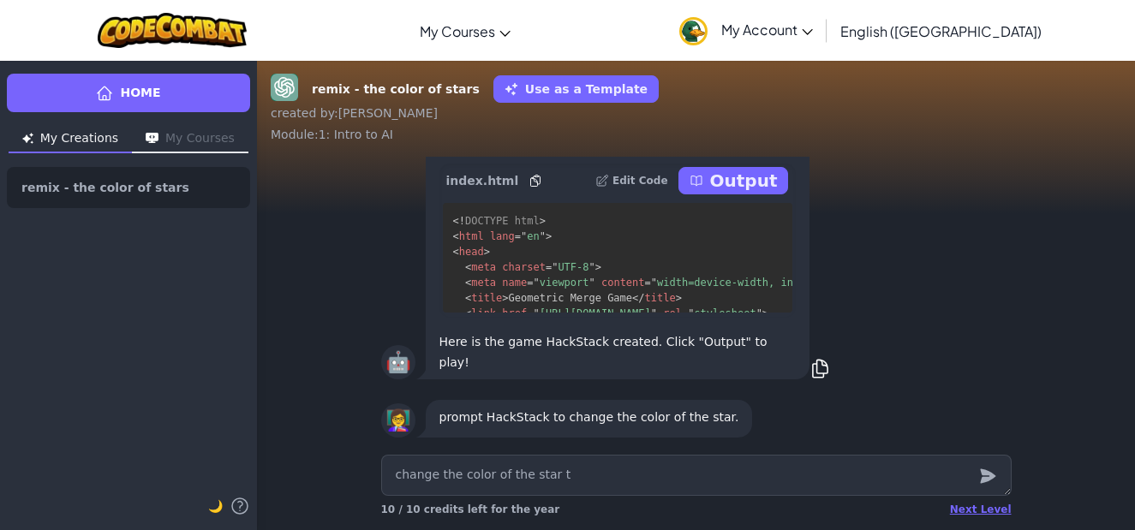
type textarea "change the color of the star to"
type textarea "x"
type textarea "change the color of the star to"
type textarea "x"
type textarea "change the color of the star to r"
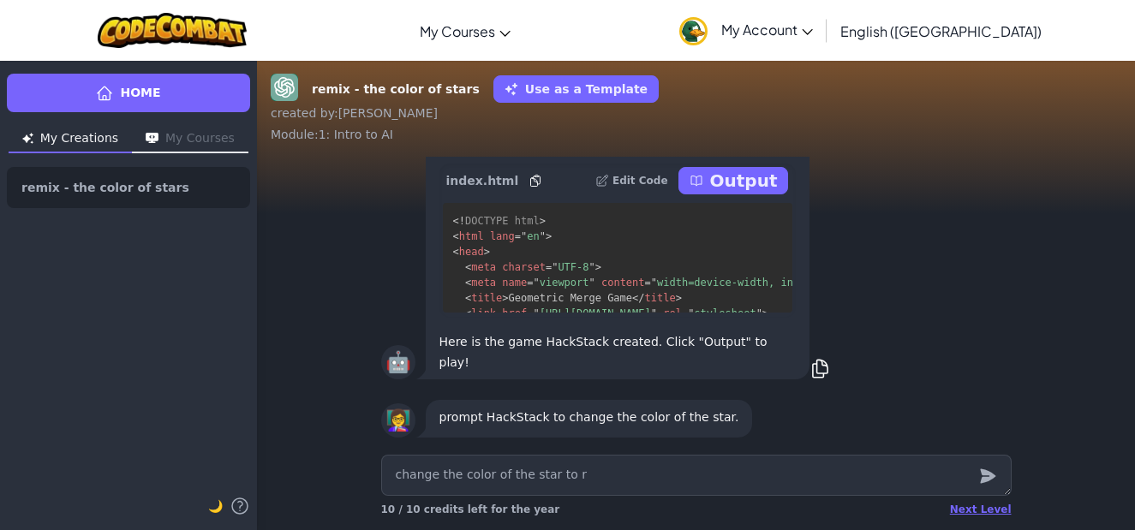
type textarea "x"
type textarea "change the color of the star to re"
type textarea "x"
type textarea "change the color of the star to red"
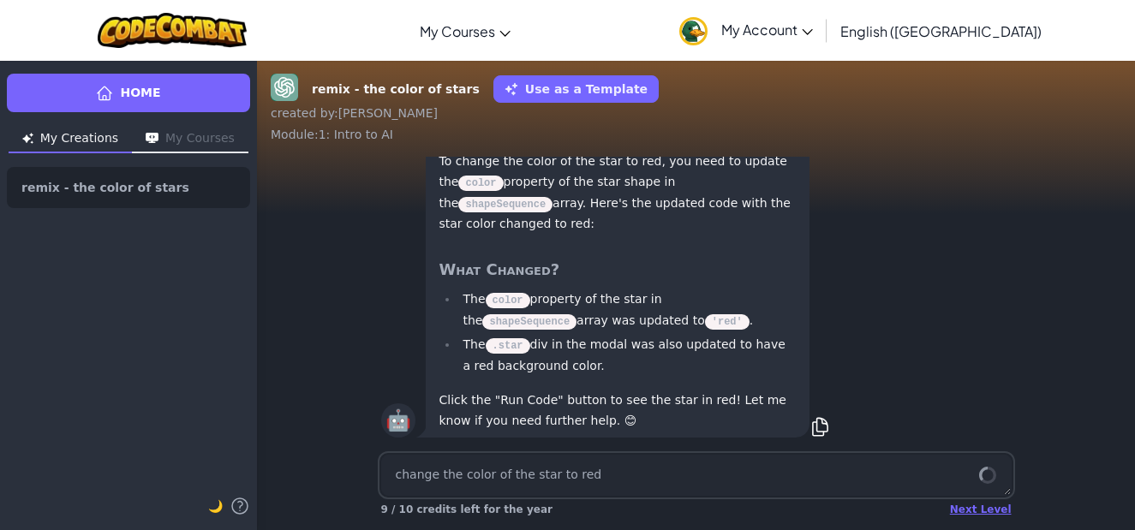
scroll to position [1, 0]
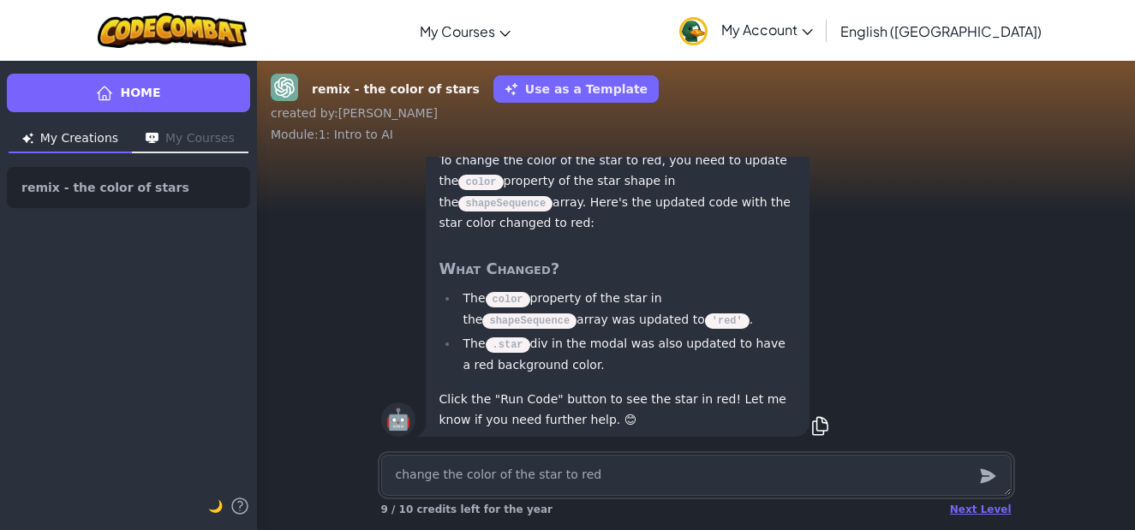
type textarea "x"
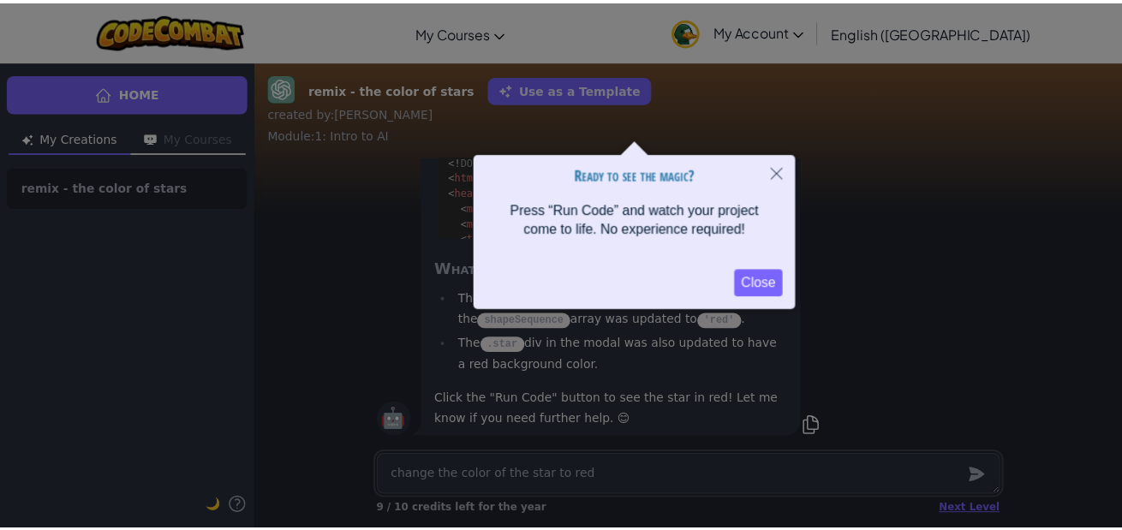
scroll to position [0, 0]
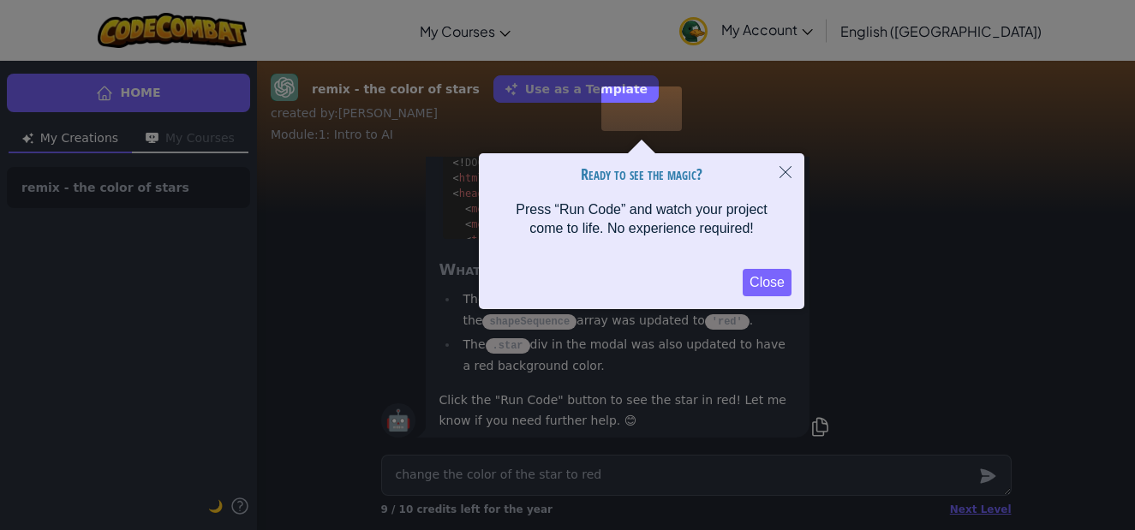
click at [786, 279] on button "Close" at bounding box center [767, 282] width 49 height 27
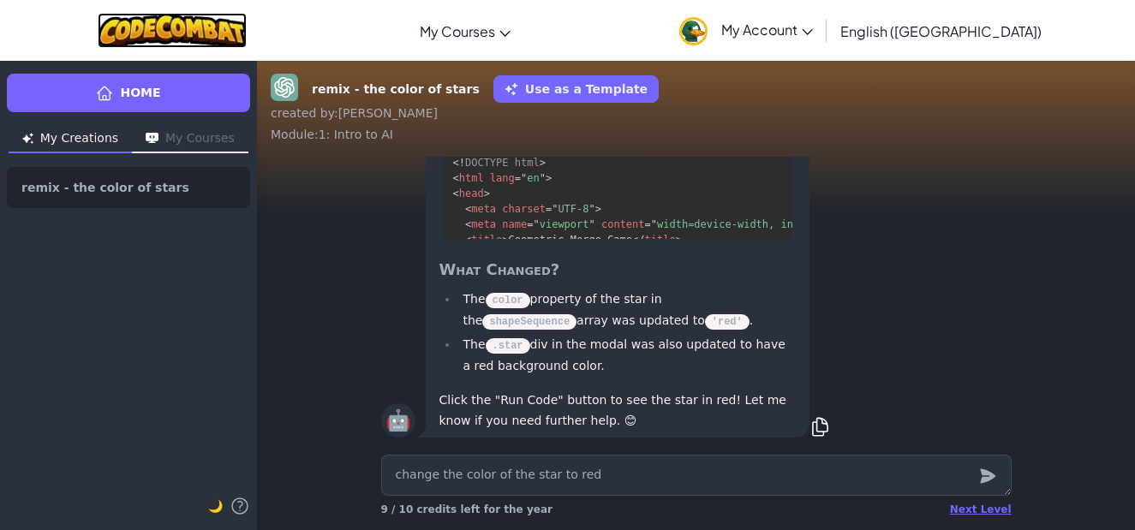
click at [156, 39] on img at bounding box center [173, 30] width 150 height 35
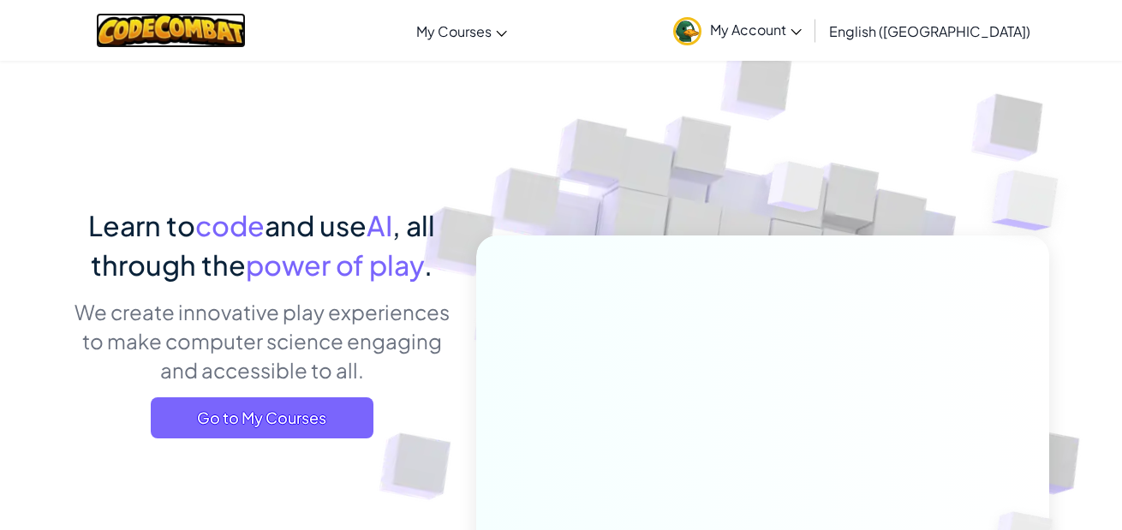
click at [217, 33] on img at bounding box center [171, 30] width 150 height 35
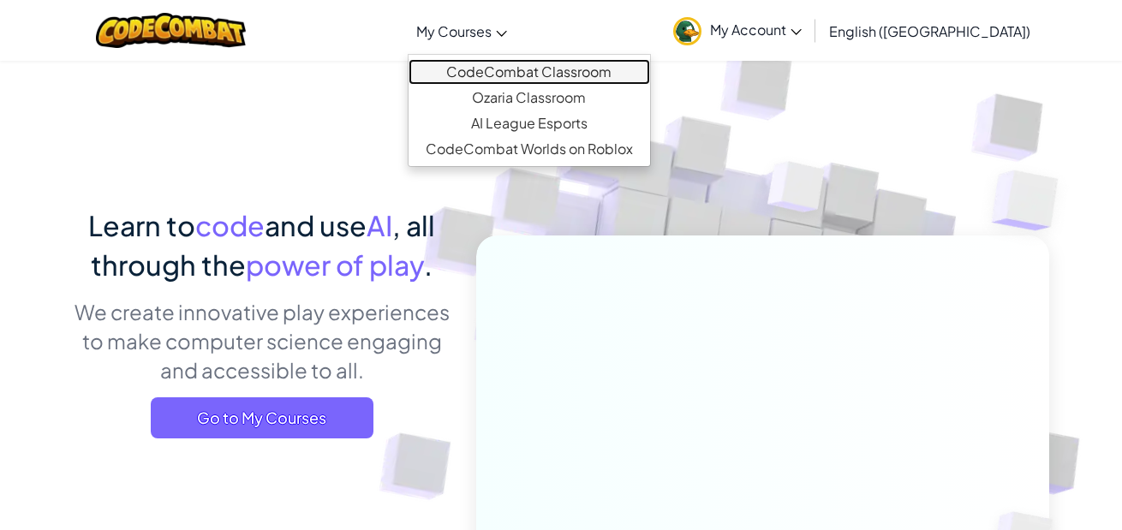
click at [565, 80] on link "CodeCombat Classroom" at bounding box center [530, 72] width 242 height 26
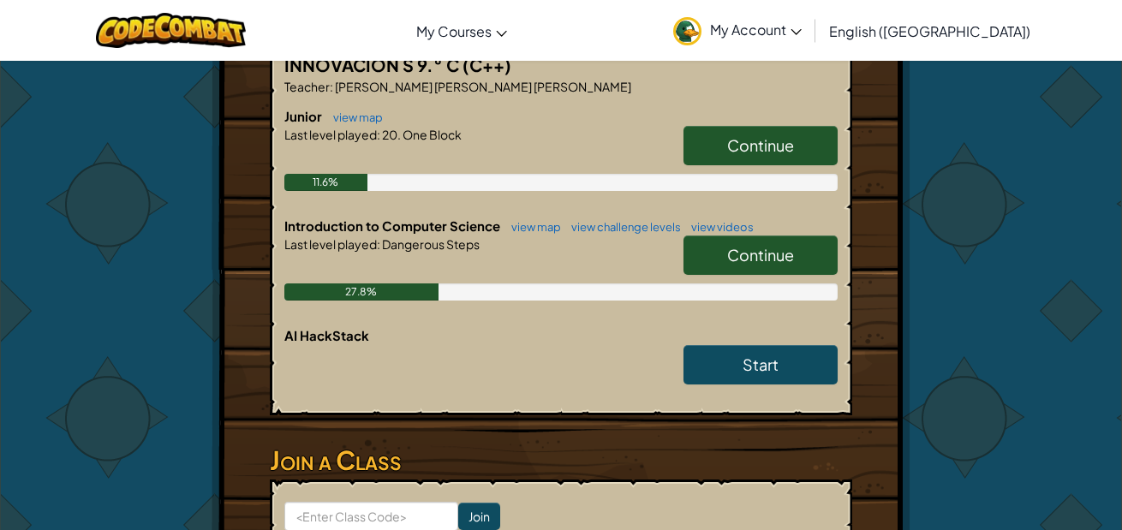
scroll to position [514, 0]
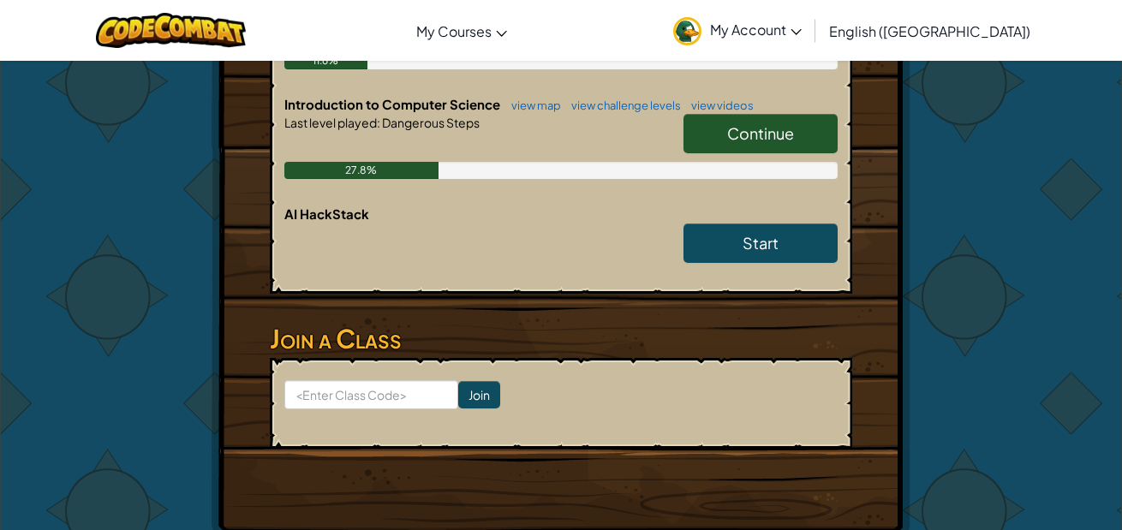
drag, startPoint x: 362, startPoint y: 236, endPoint x: 337, endPoint y: 220, distance: 30.0
click at [355, 233] on div at bounding box center [560, 248] width 553 height 48
click at [330, 216] on span "AI HackStack" at bounding box center [326, 214] width 85 height 16
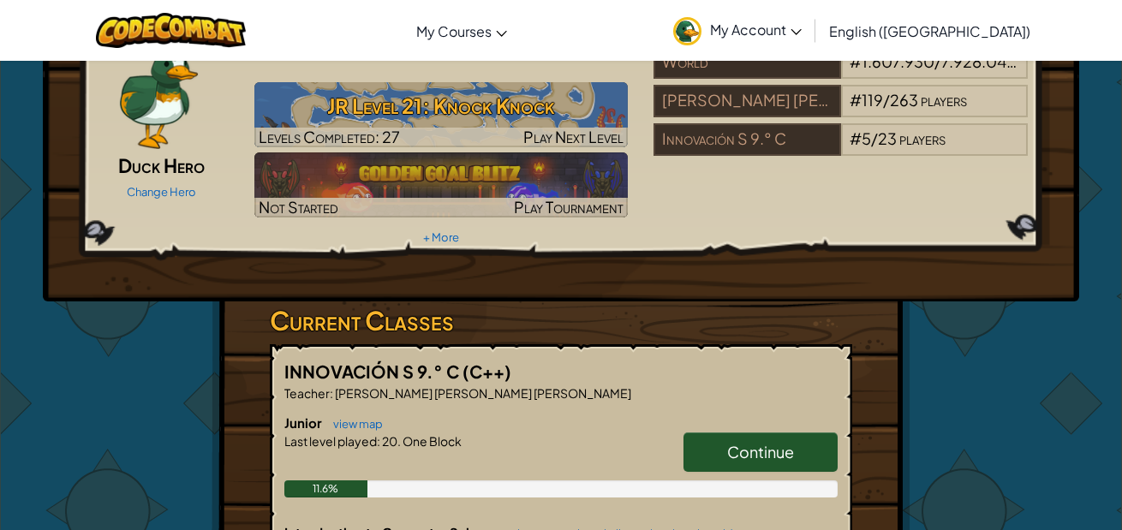
scroll to position [0, 0]
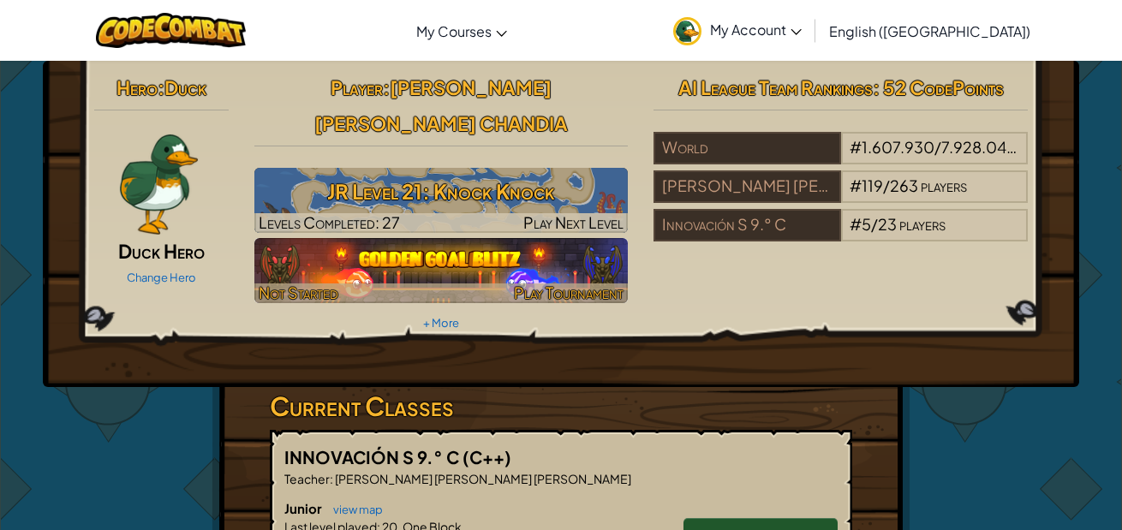
click at [515, 254] on img at bounding box center [441, 270] width 374 height 65
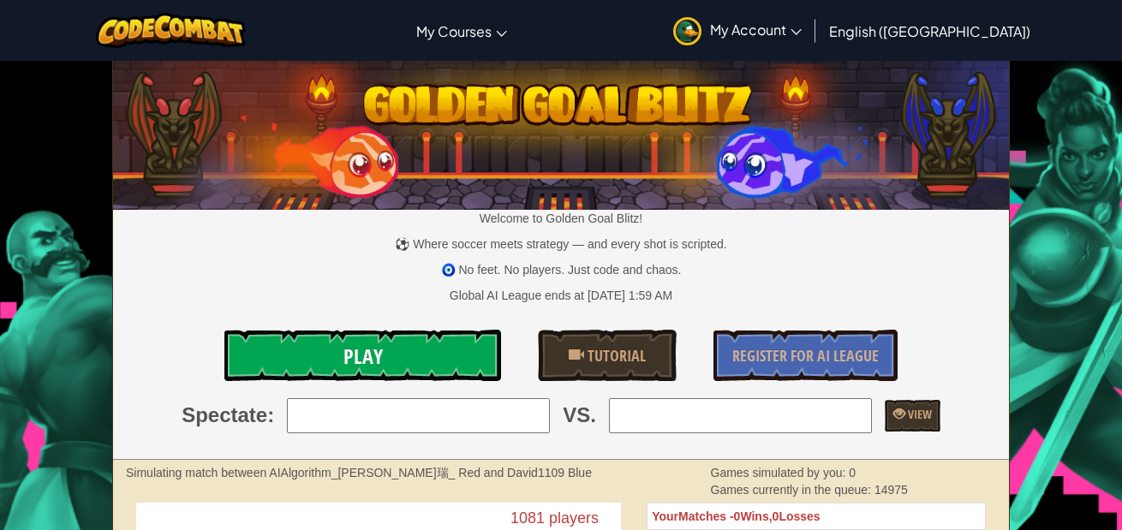
click at [422, 353] on link "Play" at bounding box center [362, 355] width 277 height 51
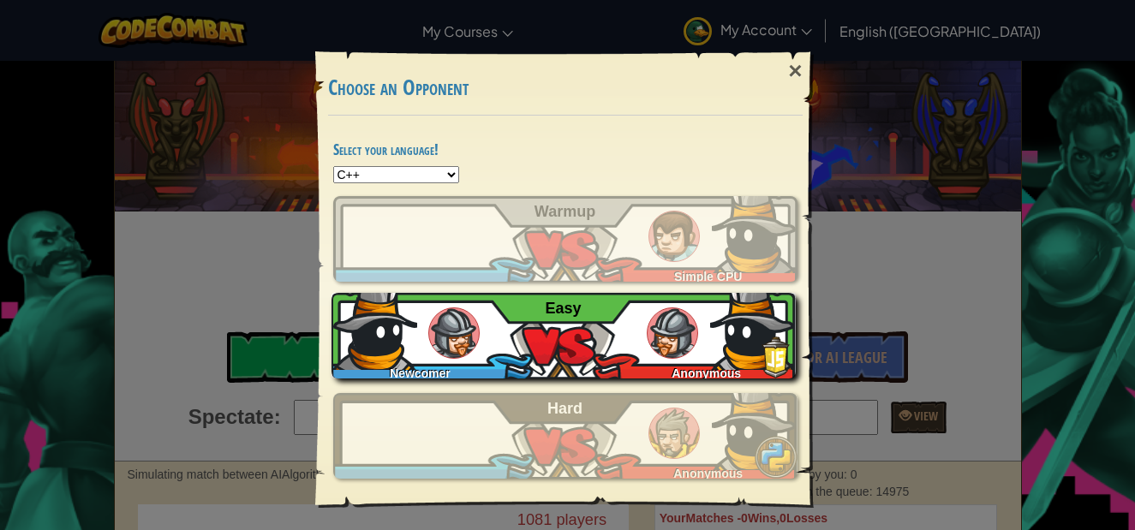
click at [581, 302] on span "Easy" at bounding box center [564, 308] width 36 height 17
